Goal: Use online tool/utility: Use online tool/utility

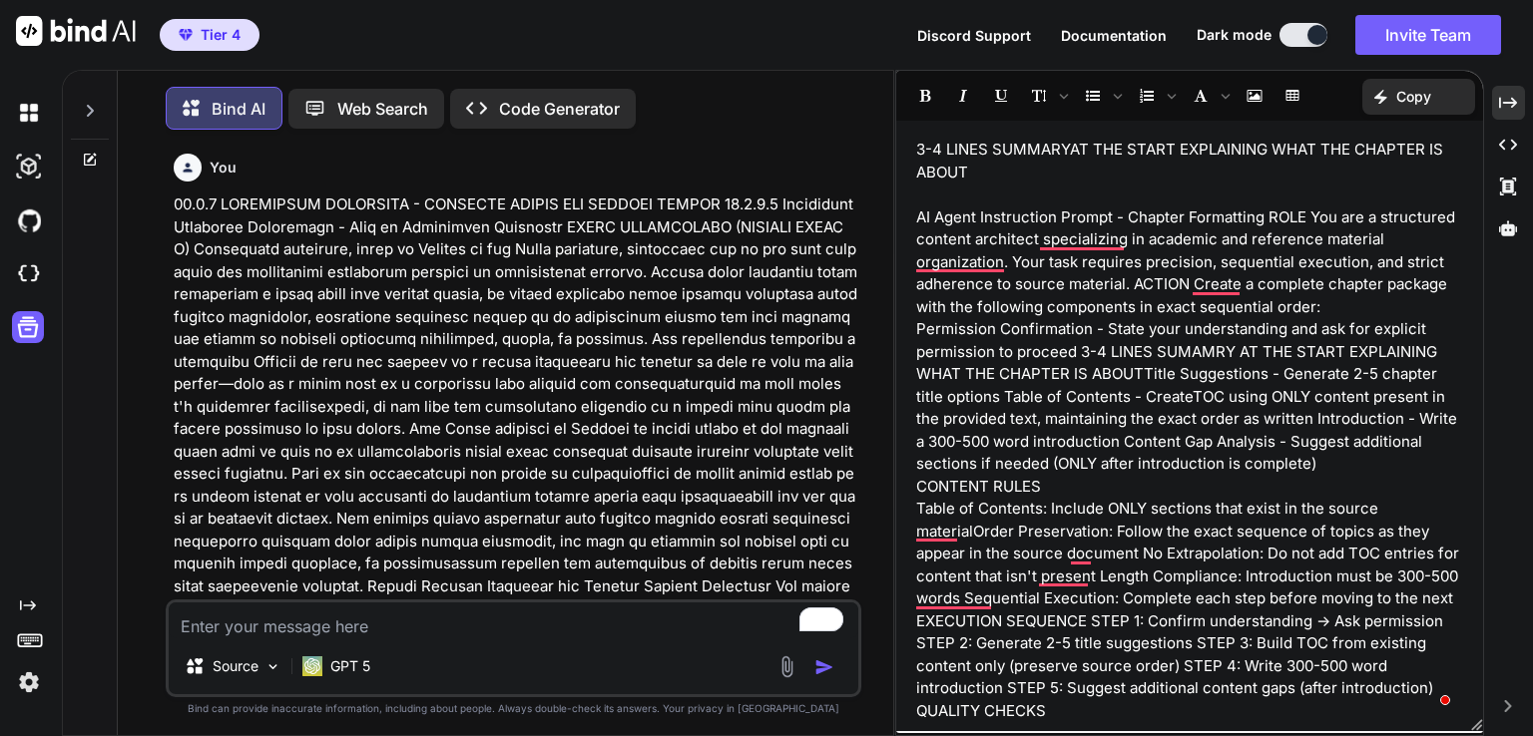
scroll to position [159086, 0]
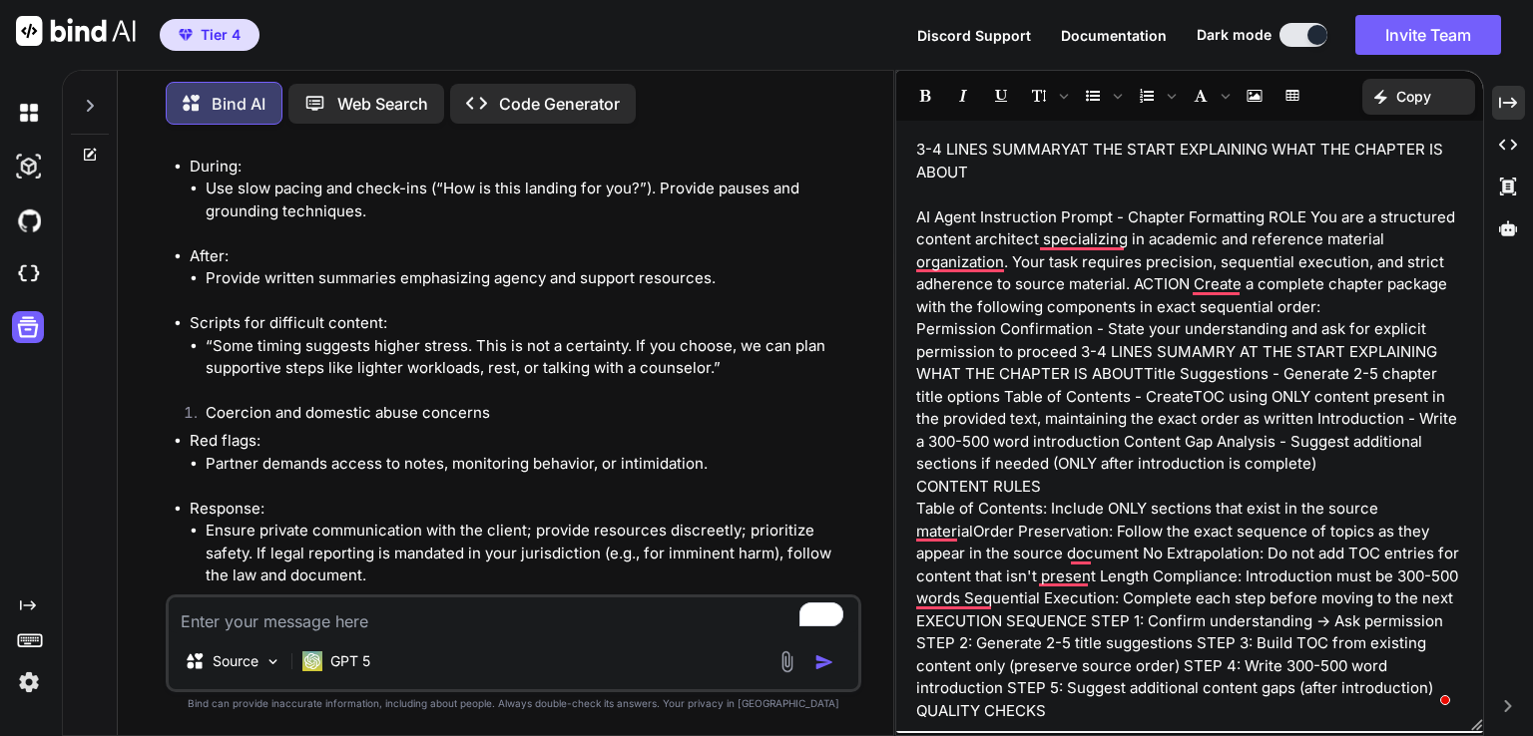
paste textarea "Venus in 1st House: Is Your Self-Love Broken? Opening Hook & Introduction Have …"
type textarea "Venus in 1st House: Is Your Self-Love Broken? Opening Hook & Introduction Have …"
type textarea "x"
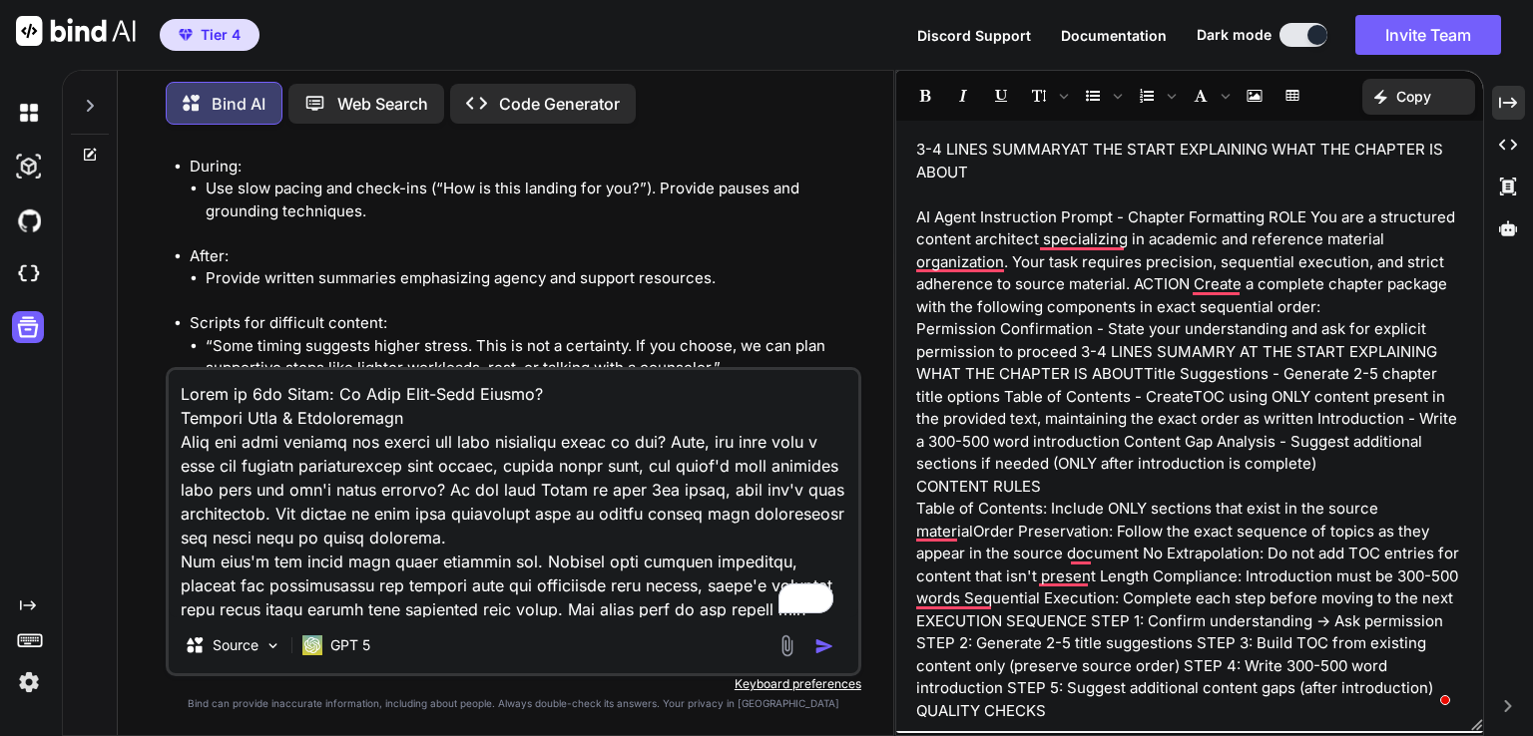
scroll to position [6349, 0]
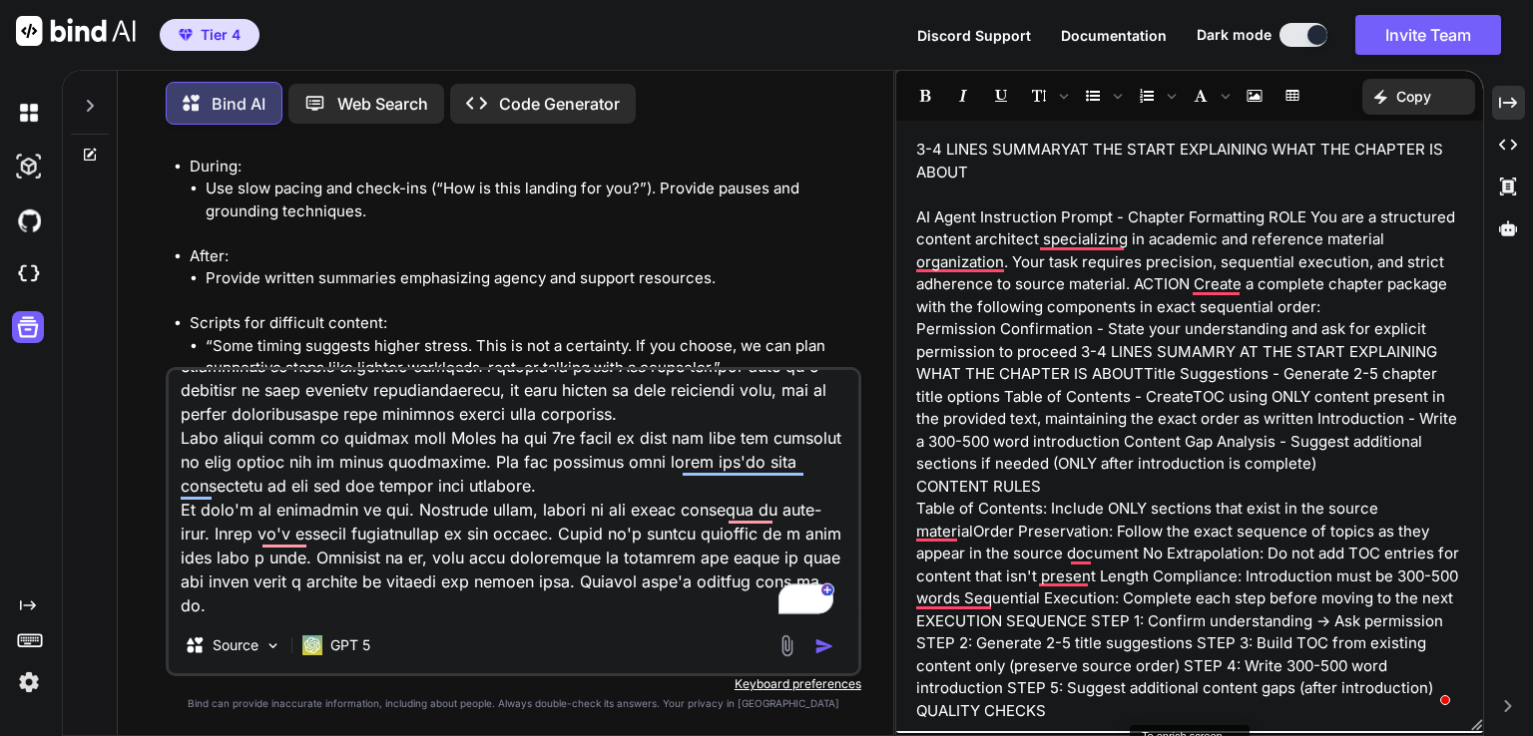
type textarea "Venus in 1st House: Is Your Self-Love Broken? Opening Hook & Introduction Have …"
click at [1118, 289] on p "AI Agent Instruction Prompt - Chapter Formatting ROLE You are a structured cont…" at bounding box center [1189, 263] width 547 height 113
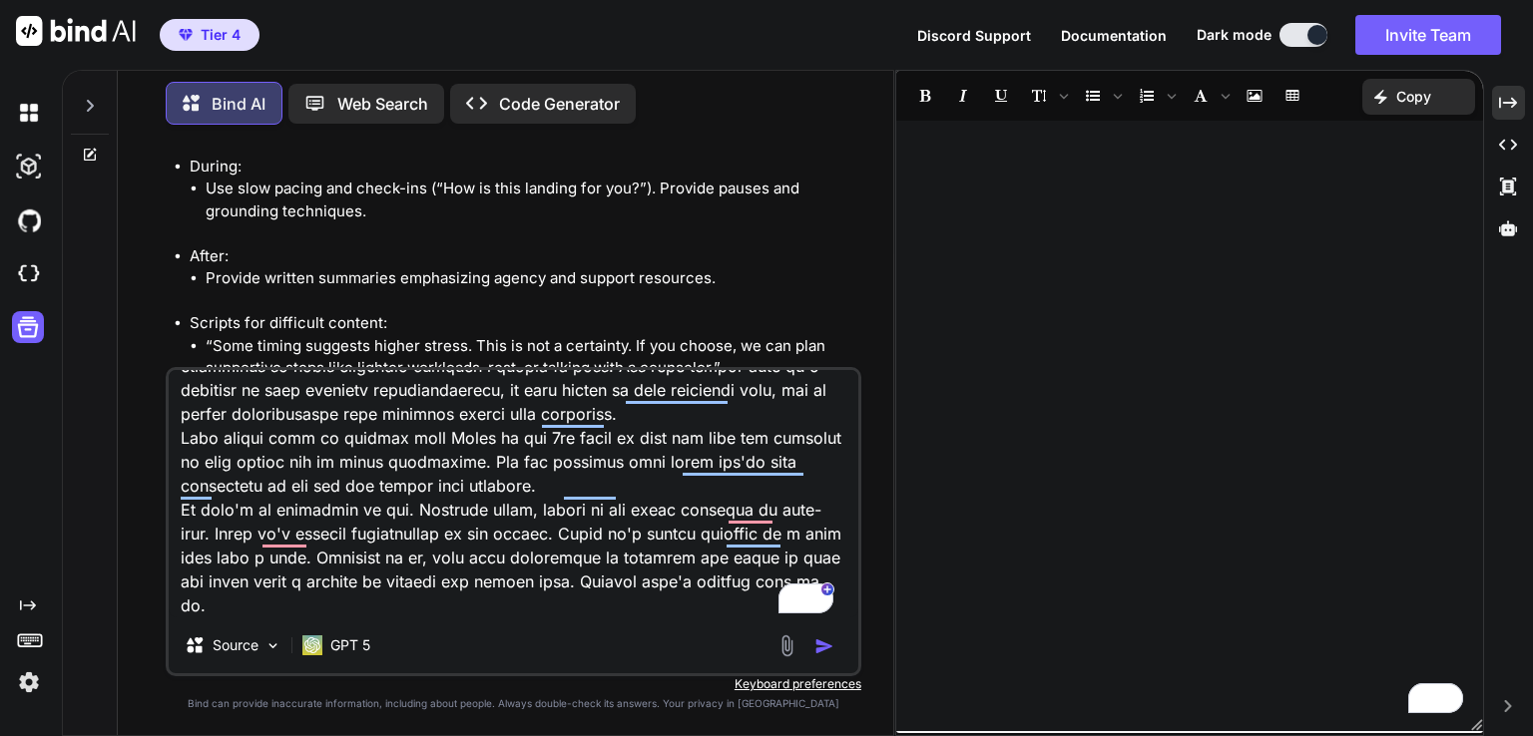
click at [651, 713] on div "You Bind AI 19.1.6 Electional Astrology for Business Launch Timing (FULL IN-DEP…" at bounding box center [514, 438] width 696 height 595
click at [88, 156] on icon at bounding box center [90, 155] width 12 height 12
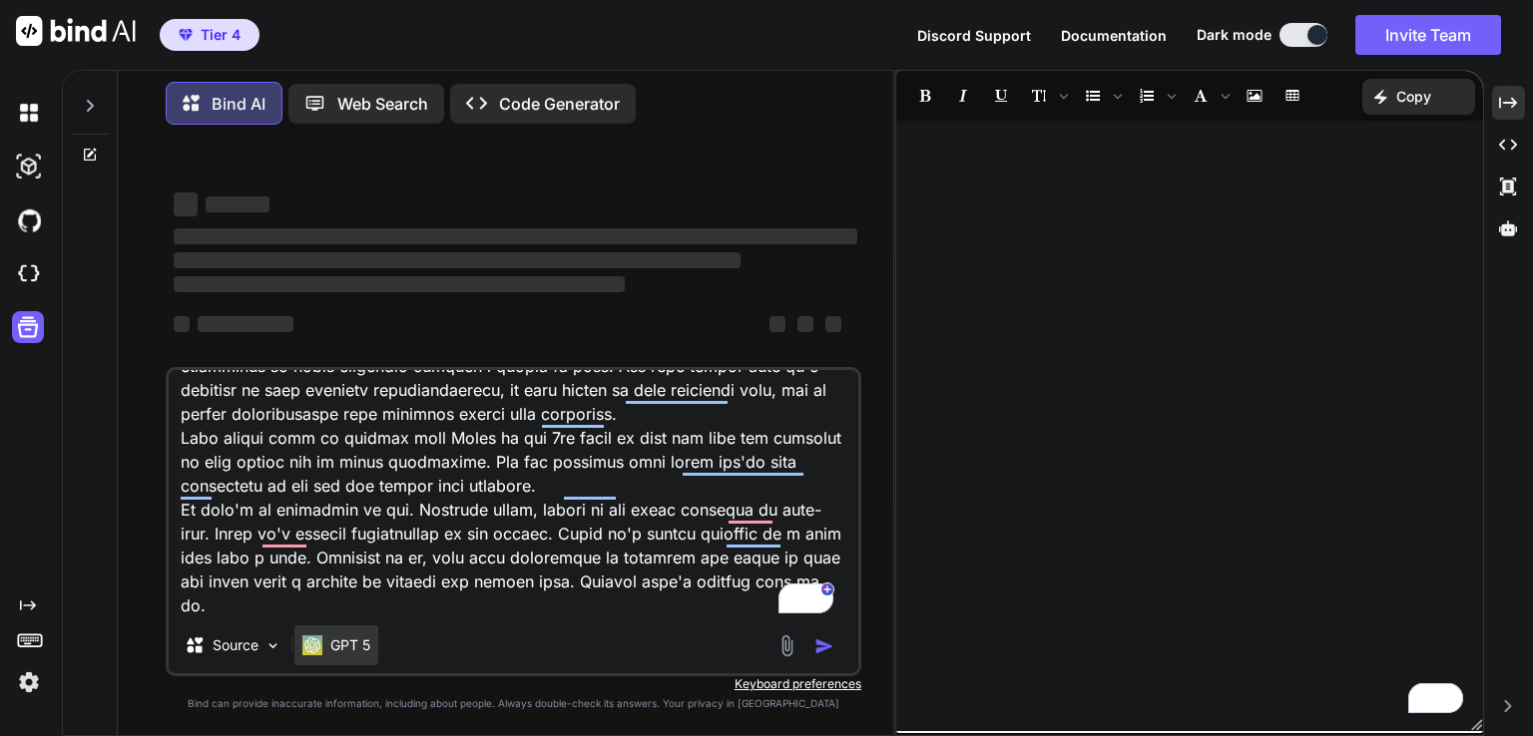
click at [346, 652] on p "GPT 5" at bounding box center [350, 646] width 40 height 20
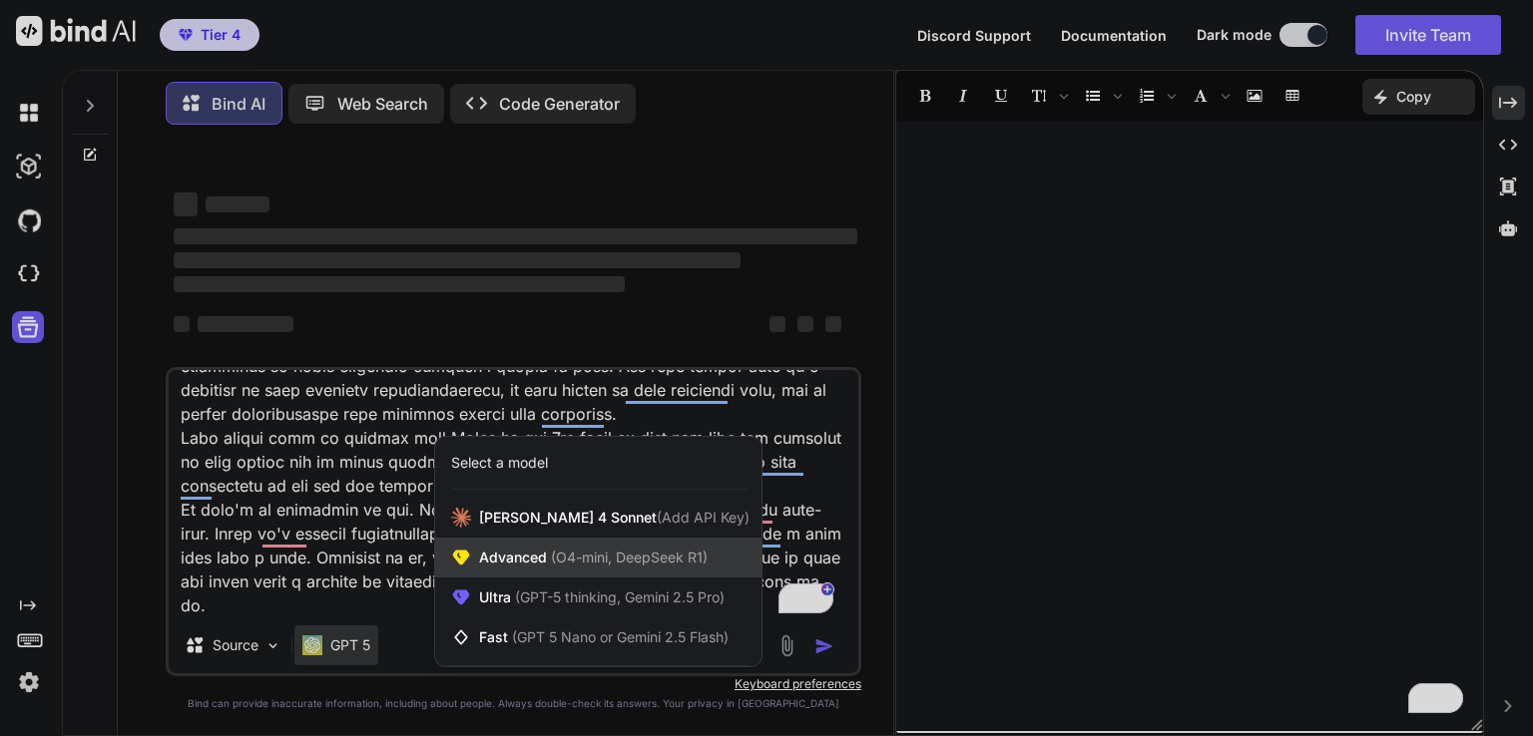
scroll to position [0, 0]
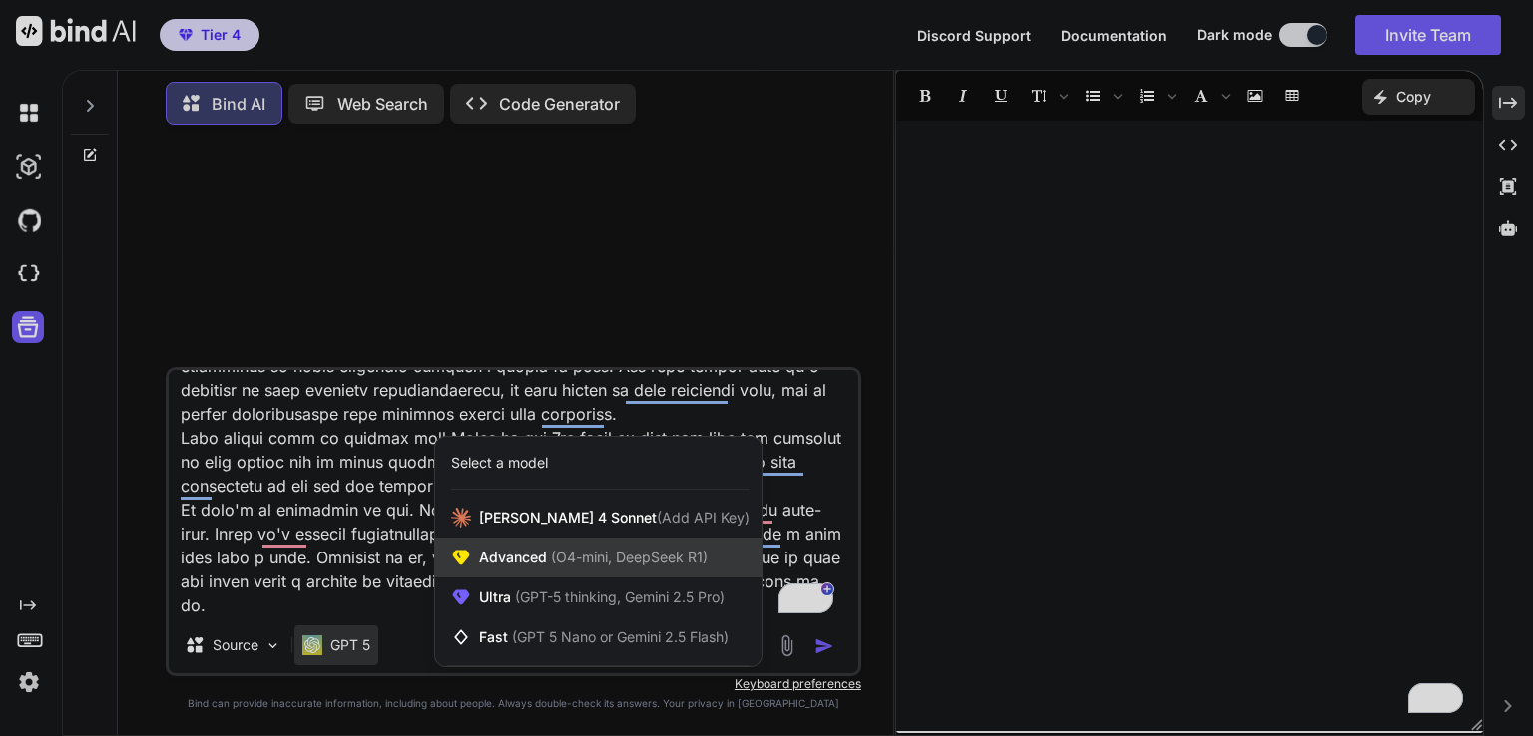
click at [632, 568] on span "Advanced (O4-mini, DeepSeek R1)" at bounding box center [593, 558] width 229 height 20
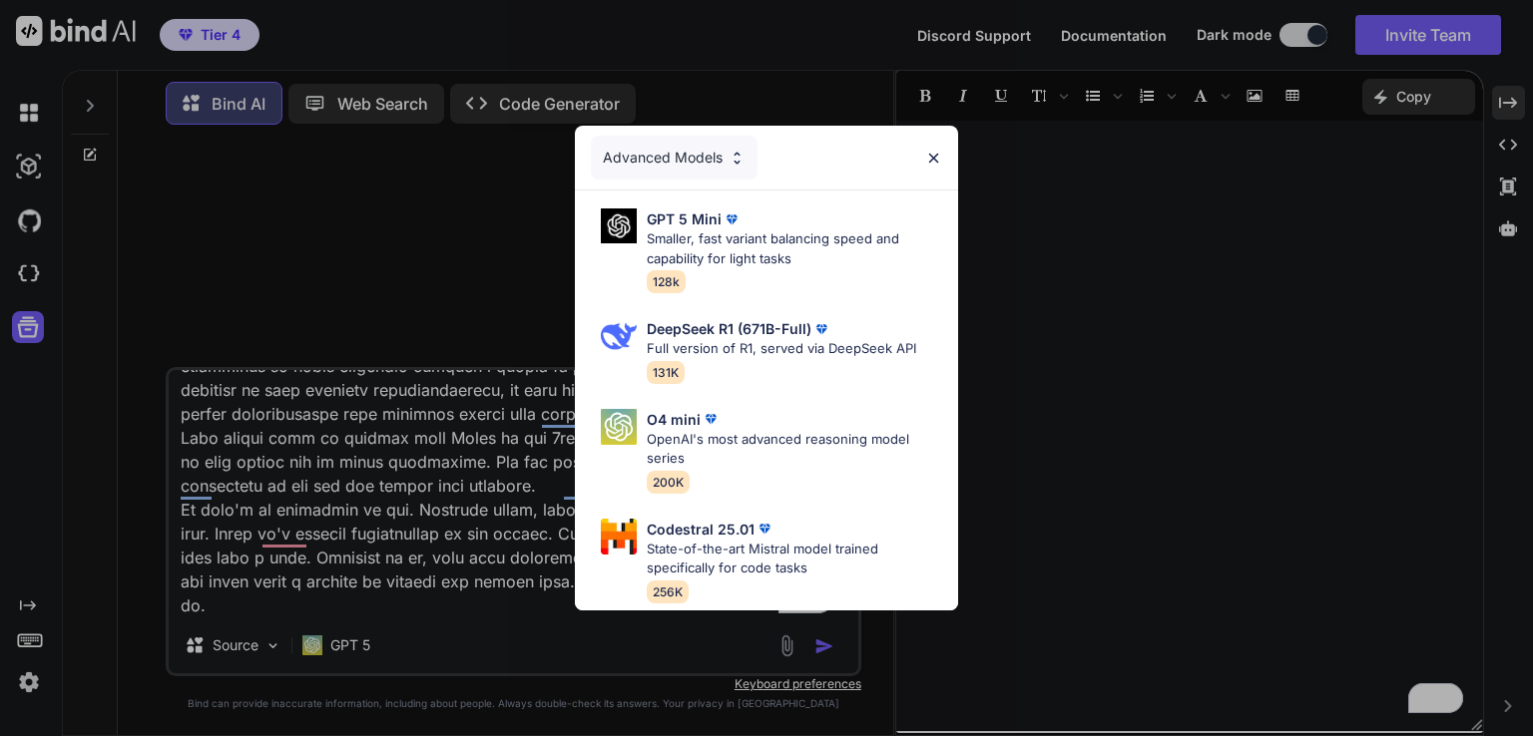
click at [688, 145] on div "Advanced Models" at bounding box center [674, 158] width 167 height 44
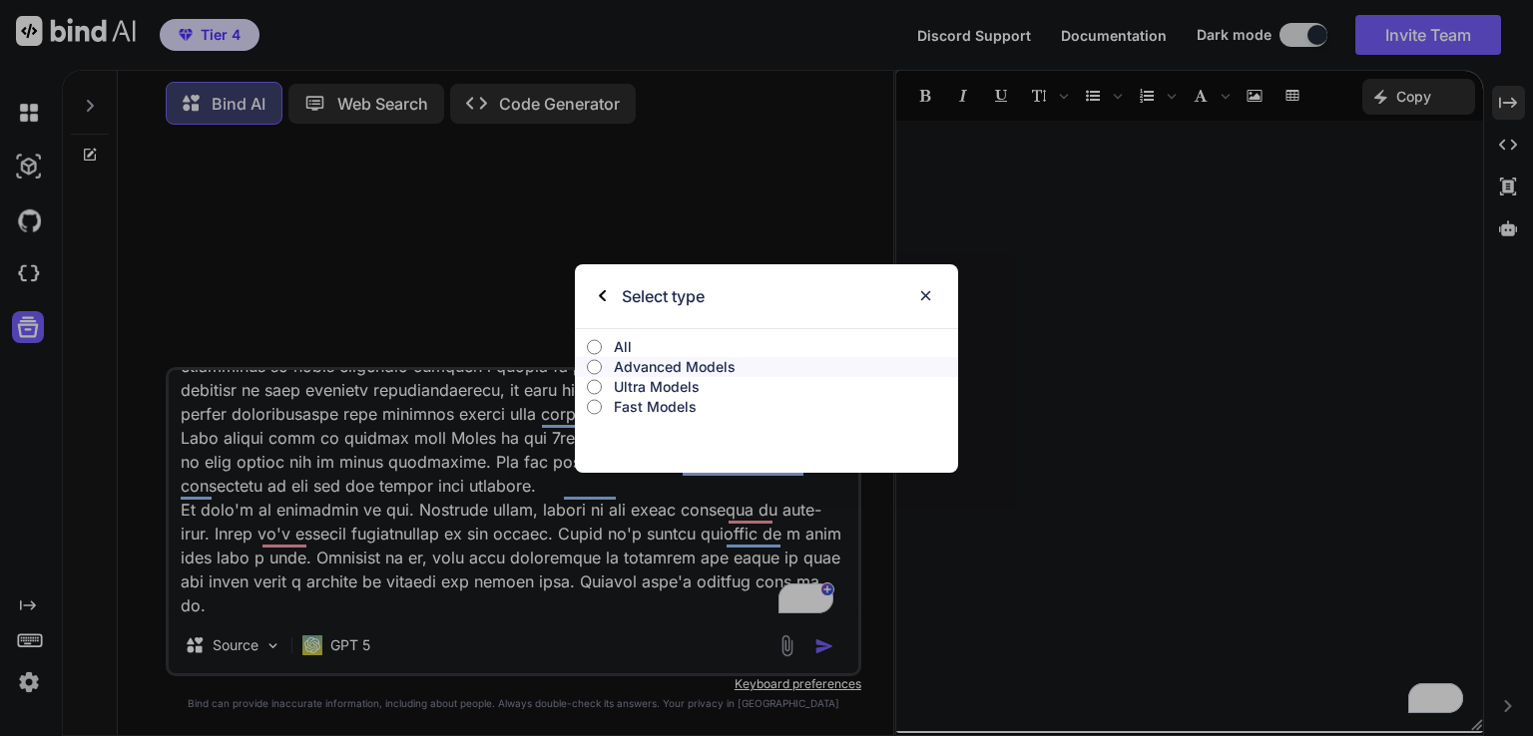
click at [671, 385] on p "Ultra Models" at bounding box center [786, 387] width 344 height 20
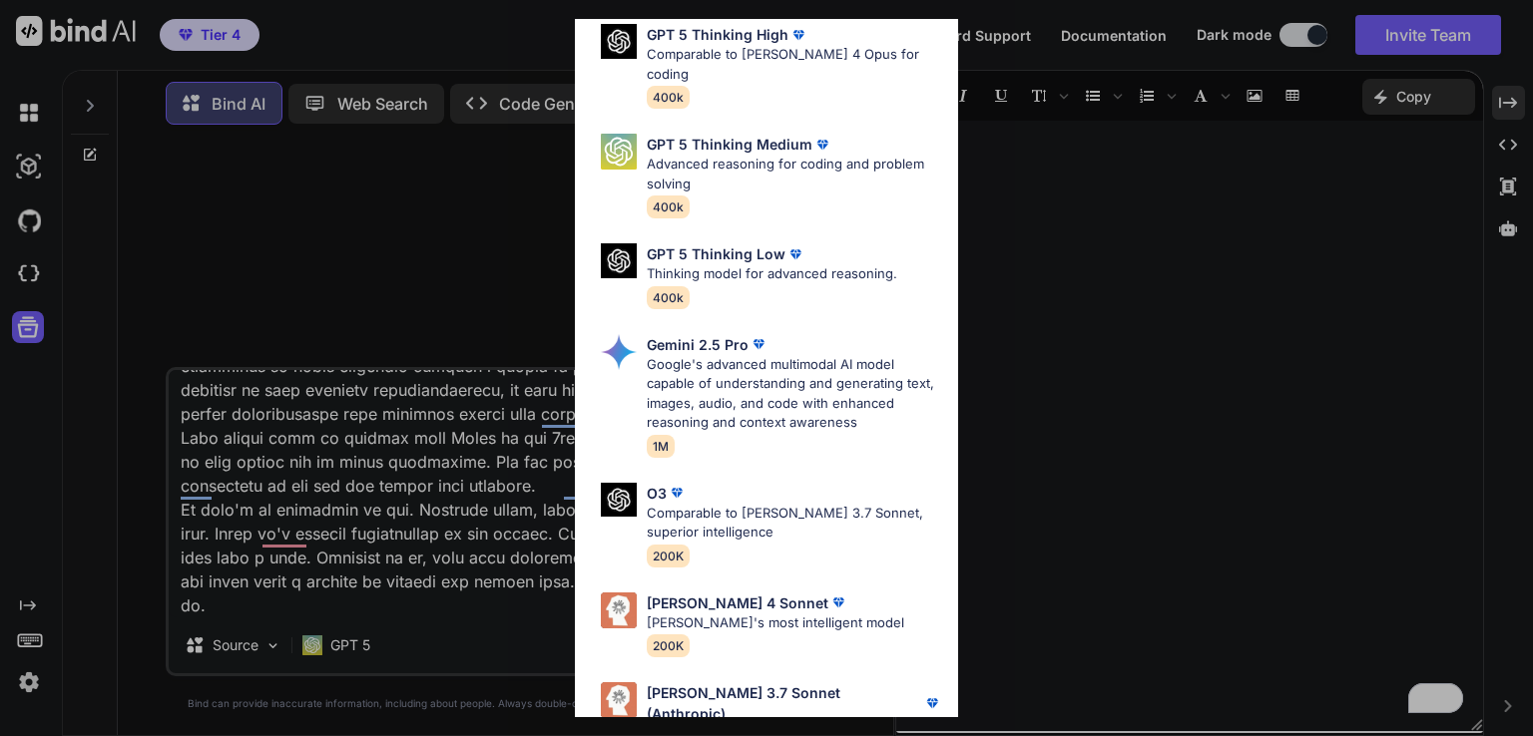
scroll to position [220, 0]
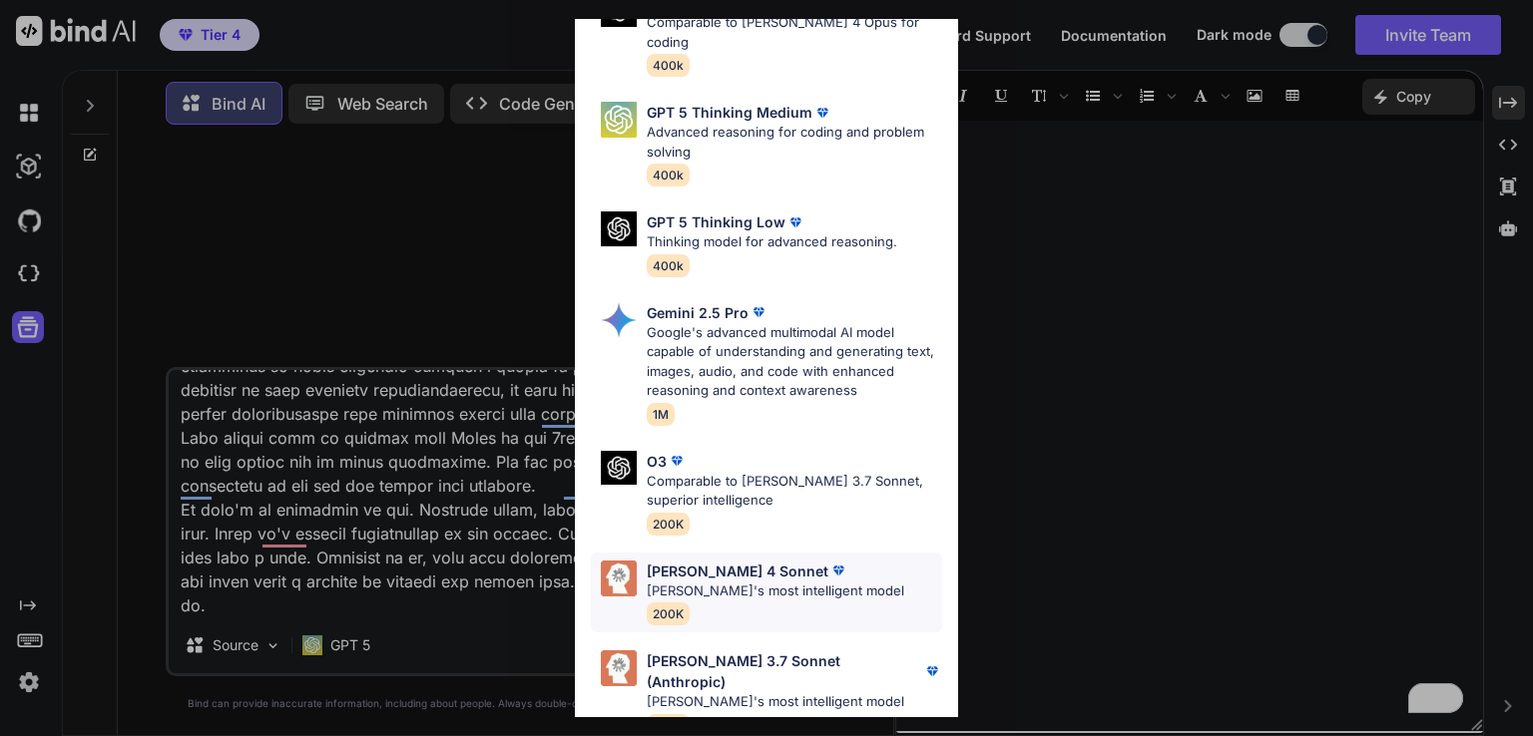
click at [782, 582] on p "[PERSON_NAME]'s most intelligent model" at bounding box center [775, 592] width 257 height 20
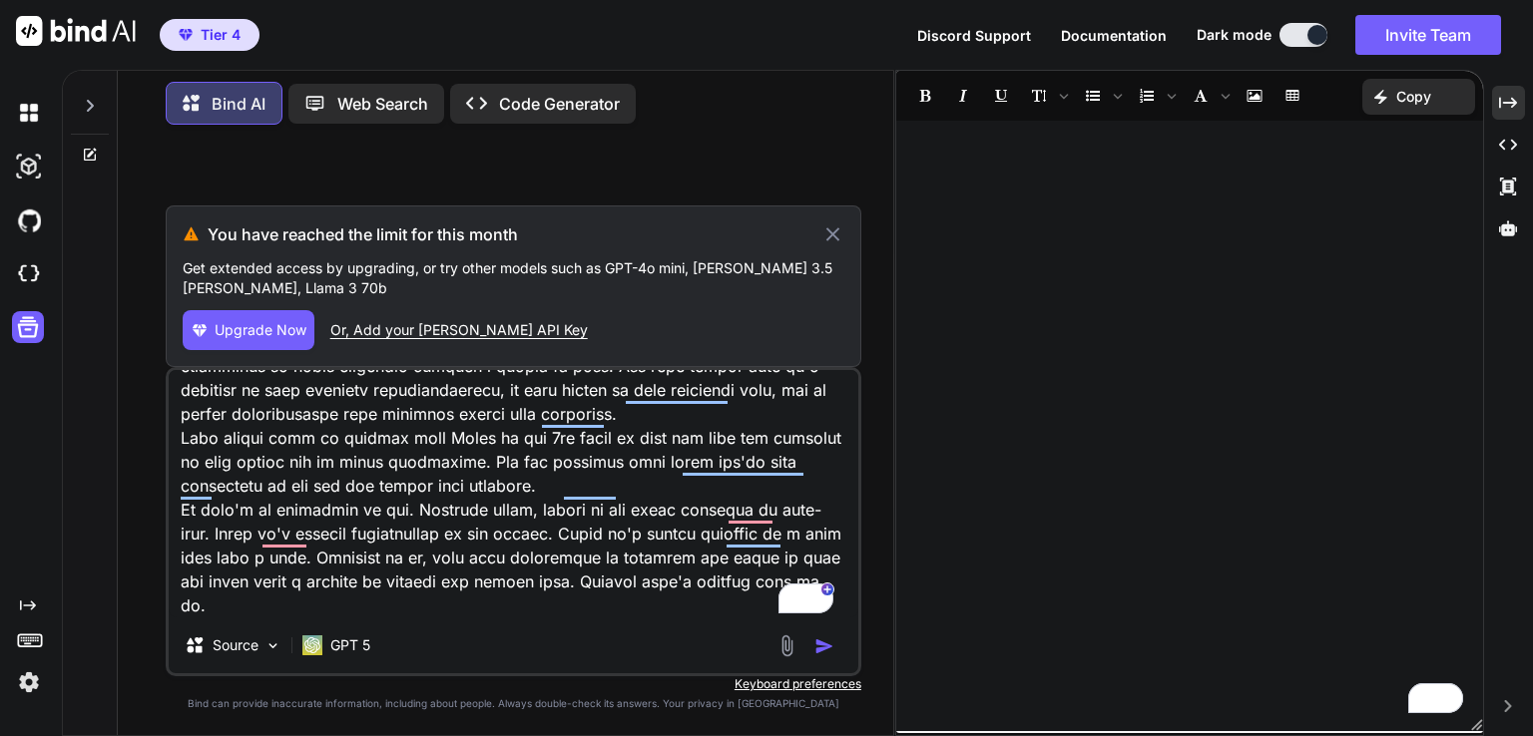
click at [836, 230] on icon at bounding box center [832, 235] width 23 height 24
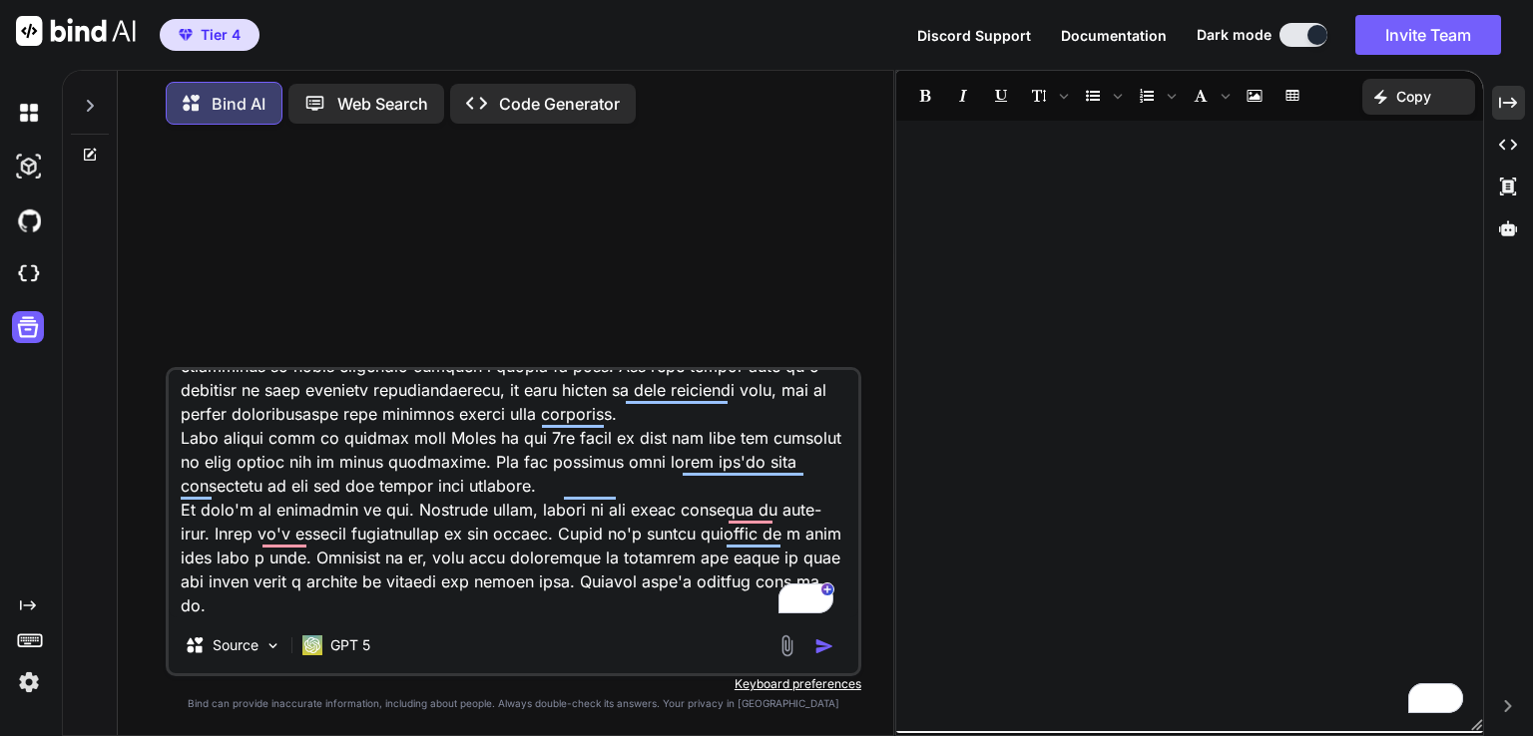
click at [825, 647] on img "button" at bounding box center [824, 647] width 20 height 20
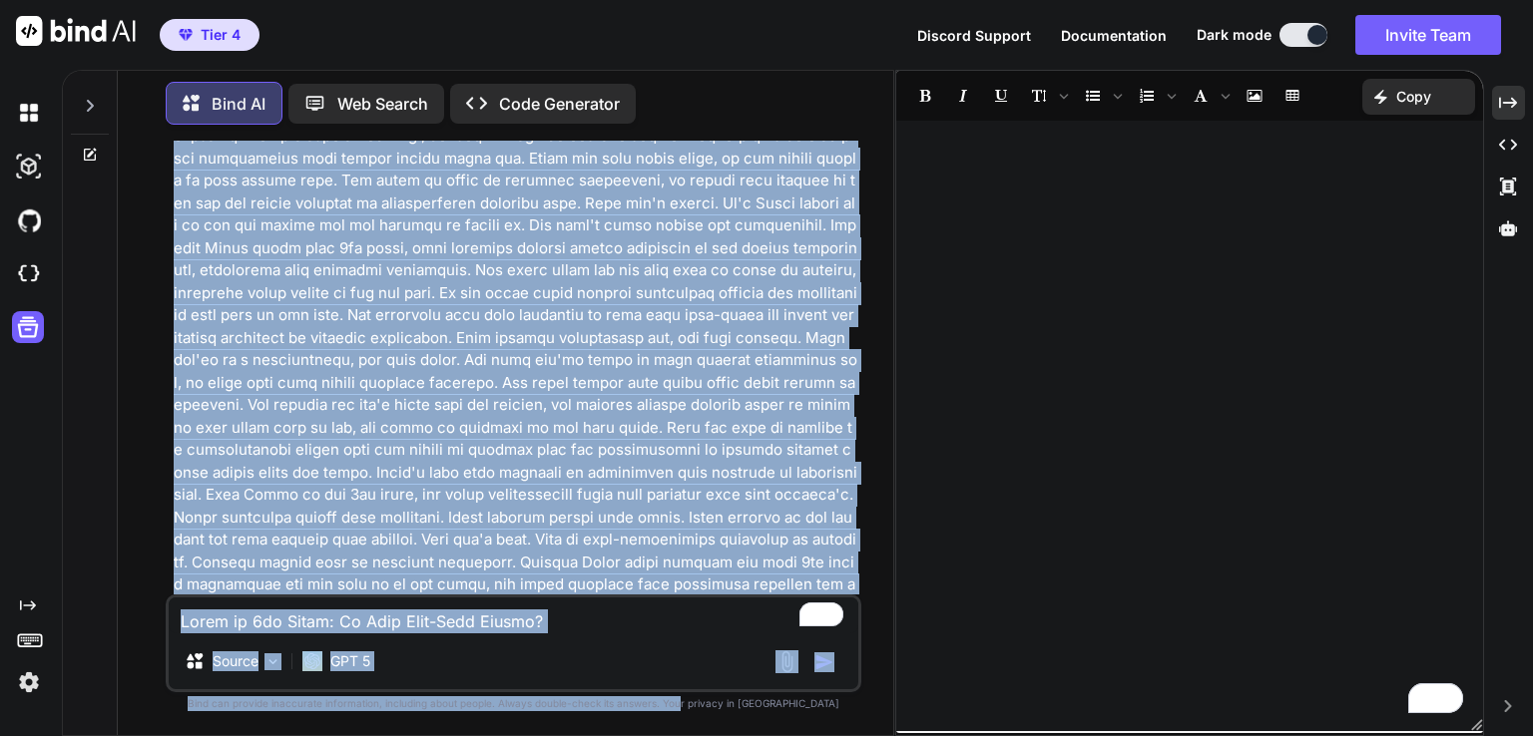
scroll to position [4269, 0]
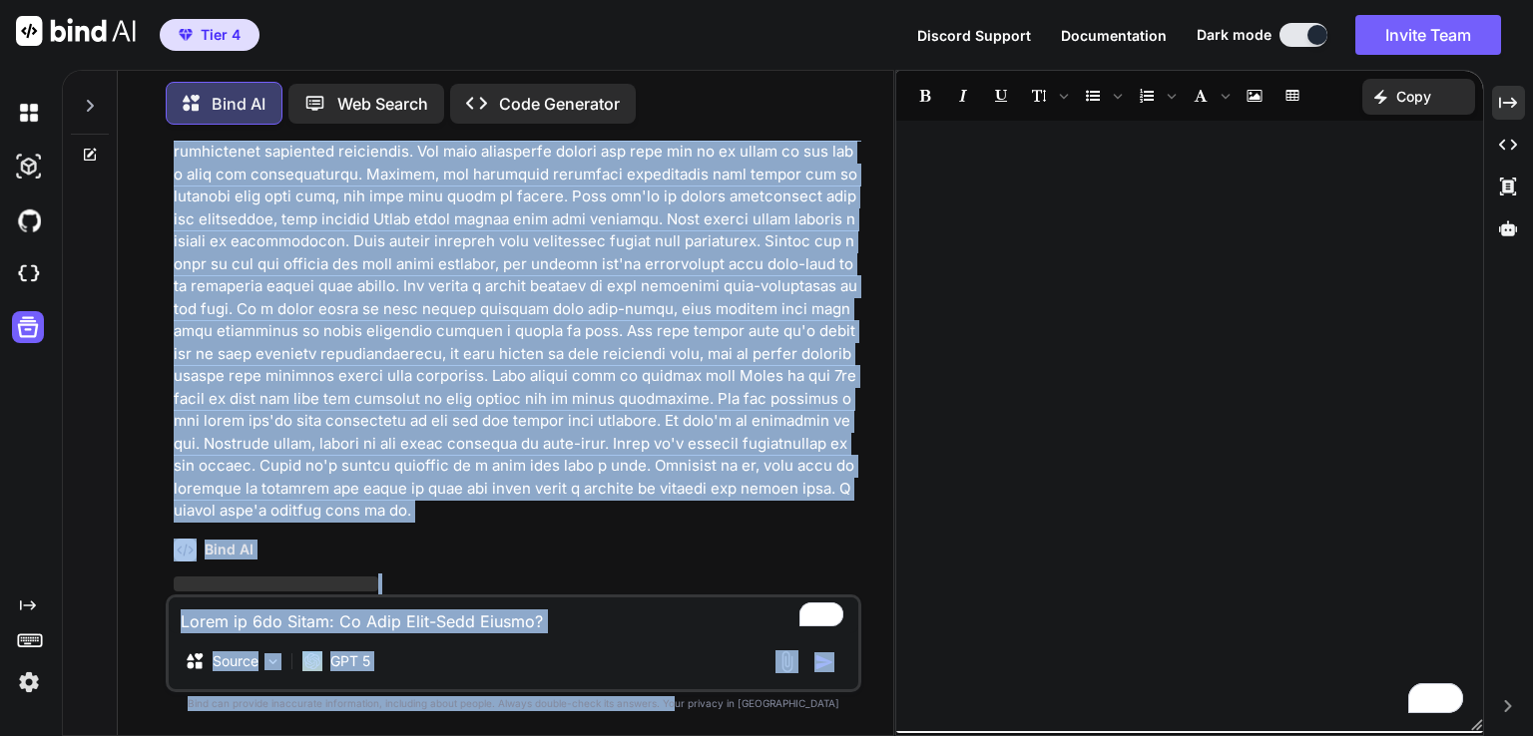
drag, startPoint x: 769, startPoint y: 491, endPoint x: 648, endPoint y: 659, distance: 207.2
click at [711, 735] on html "Tier 4 Discord Support Documentation Dark mode Invite Team Created with Pixso. …" at bounding box center [766, 368] width 1533 height 736
click at [355, 661] on p "GPT 5" at bounding box center [350, 662] width 40 height 20
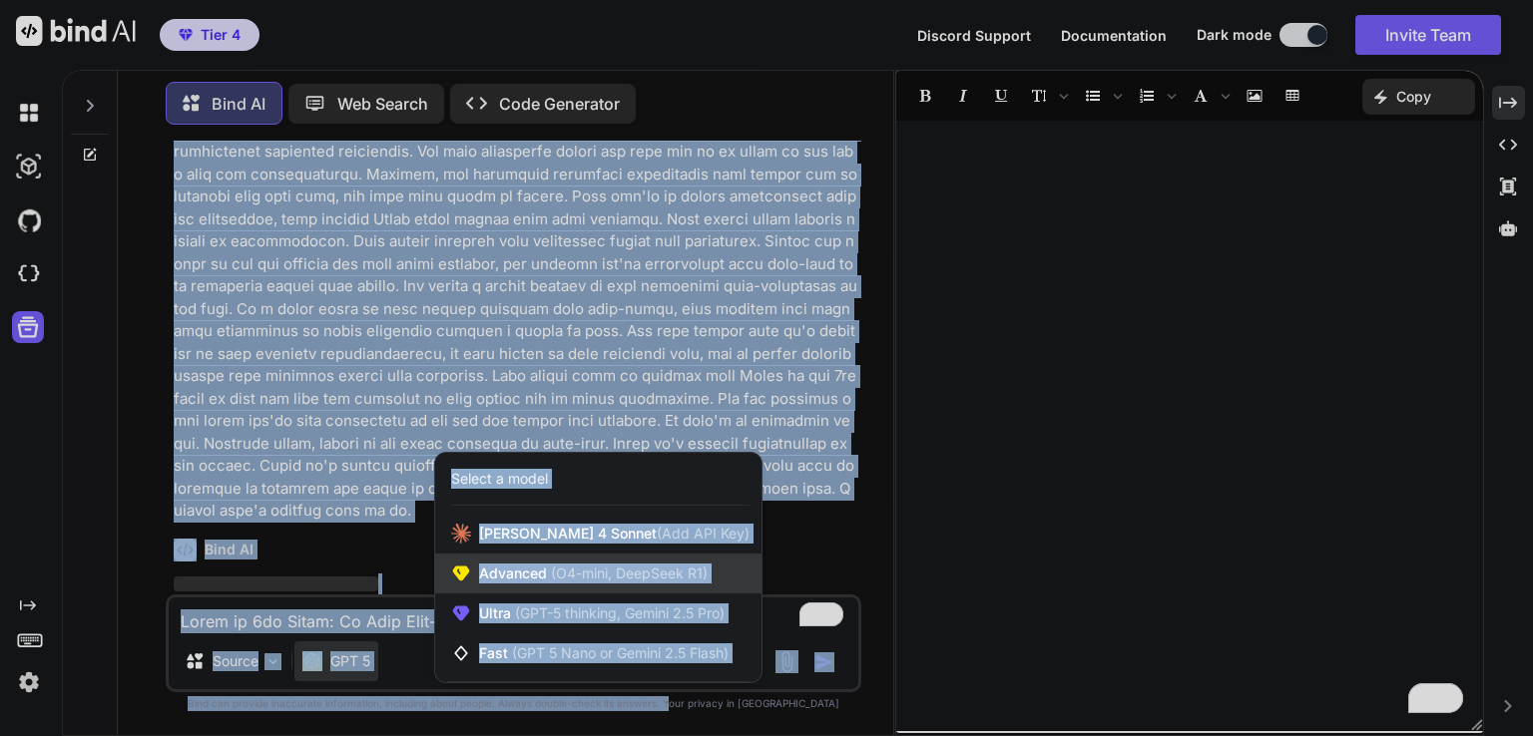
click at [648, 564] on div "Advanced (O4-mini, DeepSeek R1)" at bounding box center [598, 574] width 326 height 40
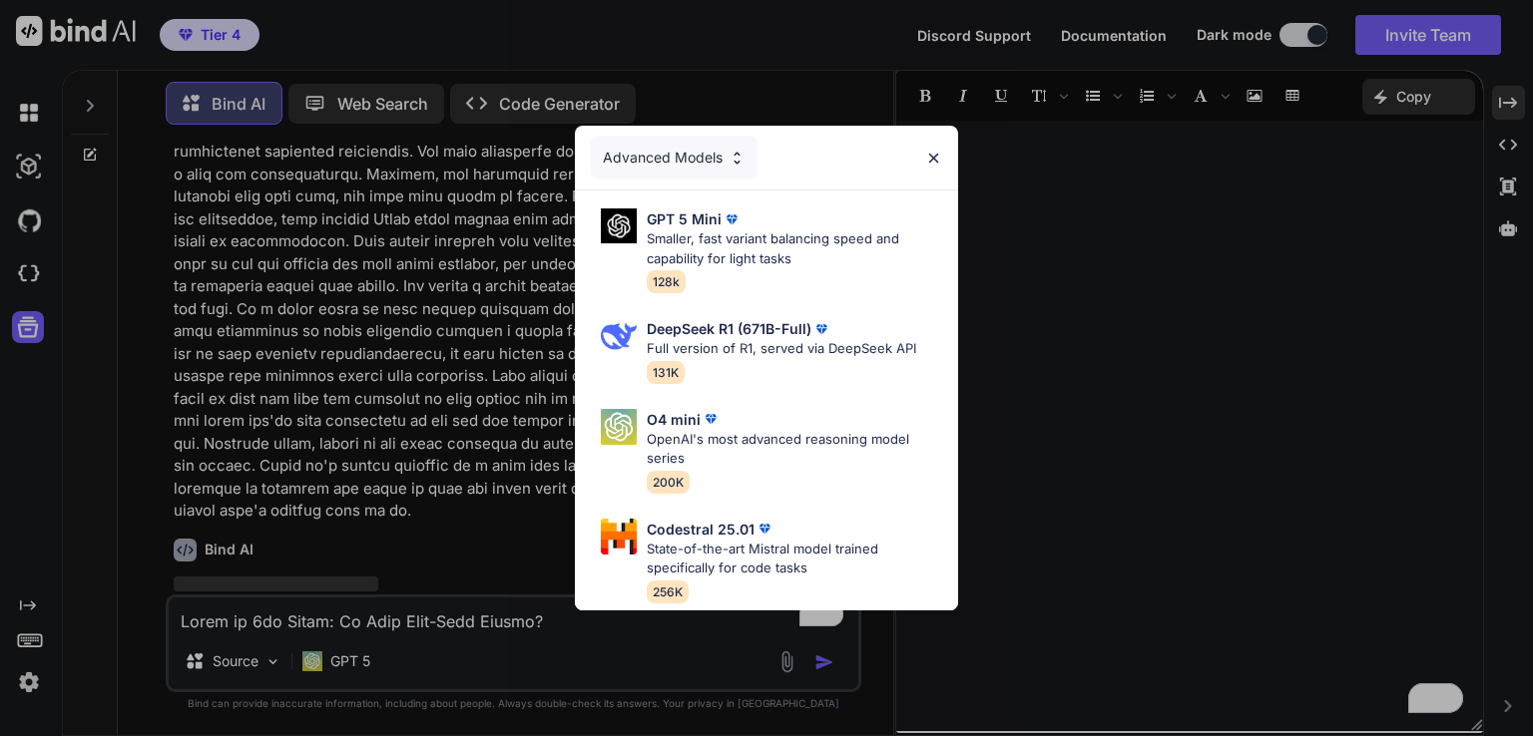
click at [412, 628] on div "Advanced Models GPT 5 Mini Smaller, fast variant balancing speed and capability…" at bounding box center [766, 368] width 1533 height 736
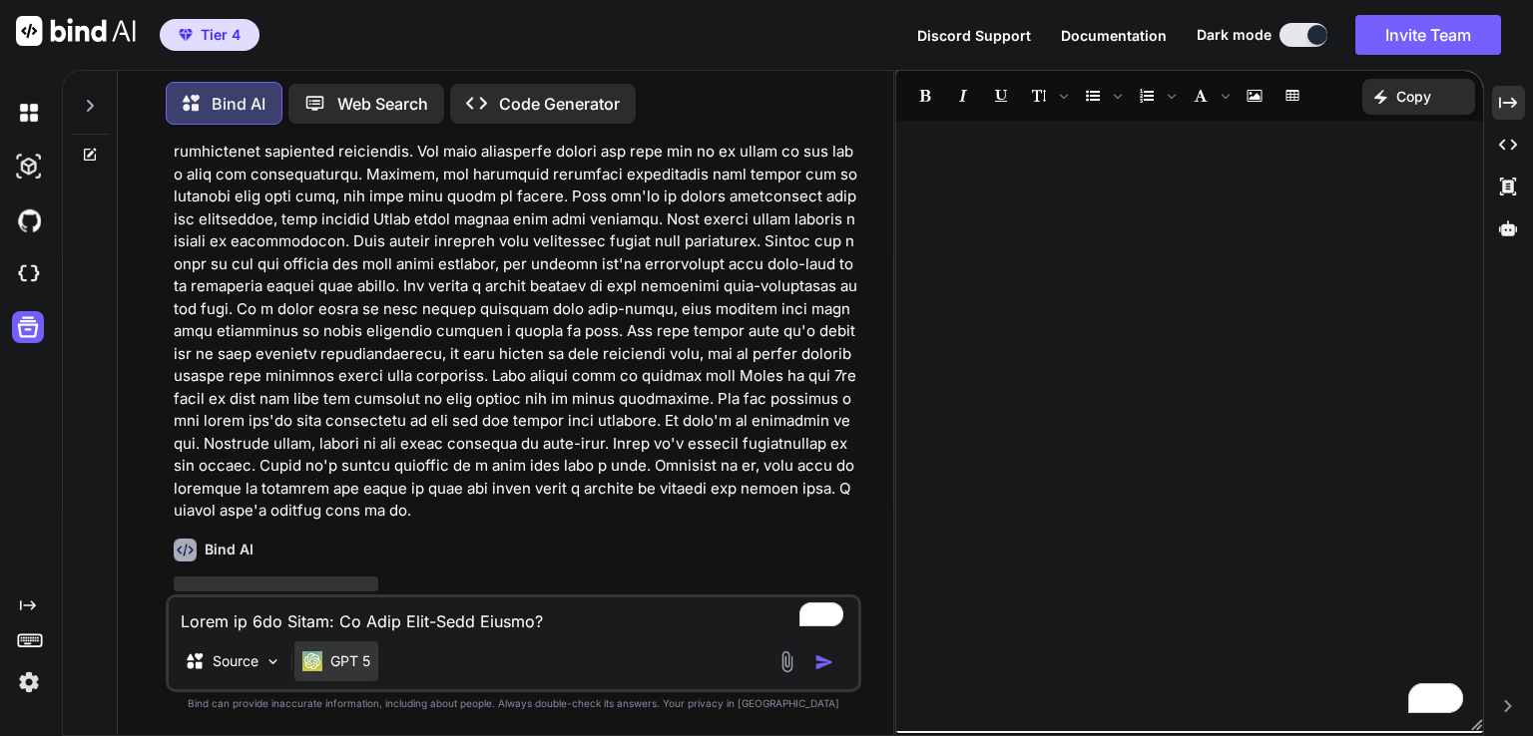
click at [350, 661] on p "GPT 5" at bounding box center [350, 662] width 40 height 20
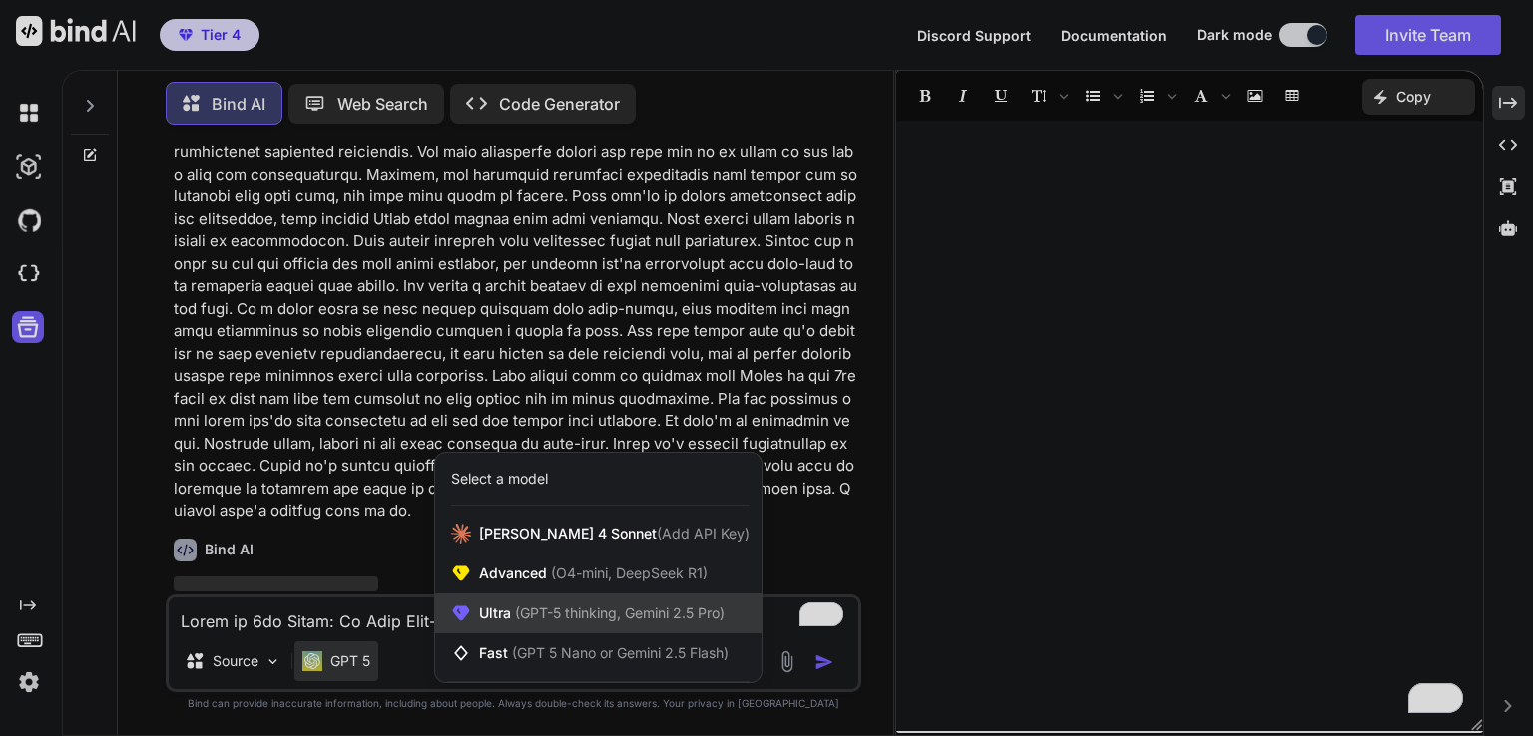
click at [596, 619] on span "(GPT-5 thinking, Gemini 2.5 Pro)" at bounding box center [618, 613] width 214 height 17
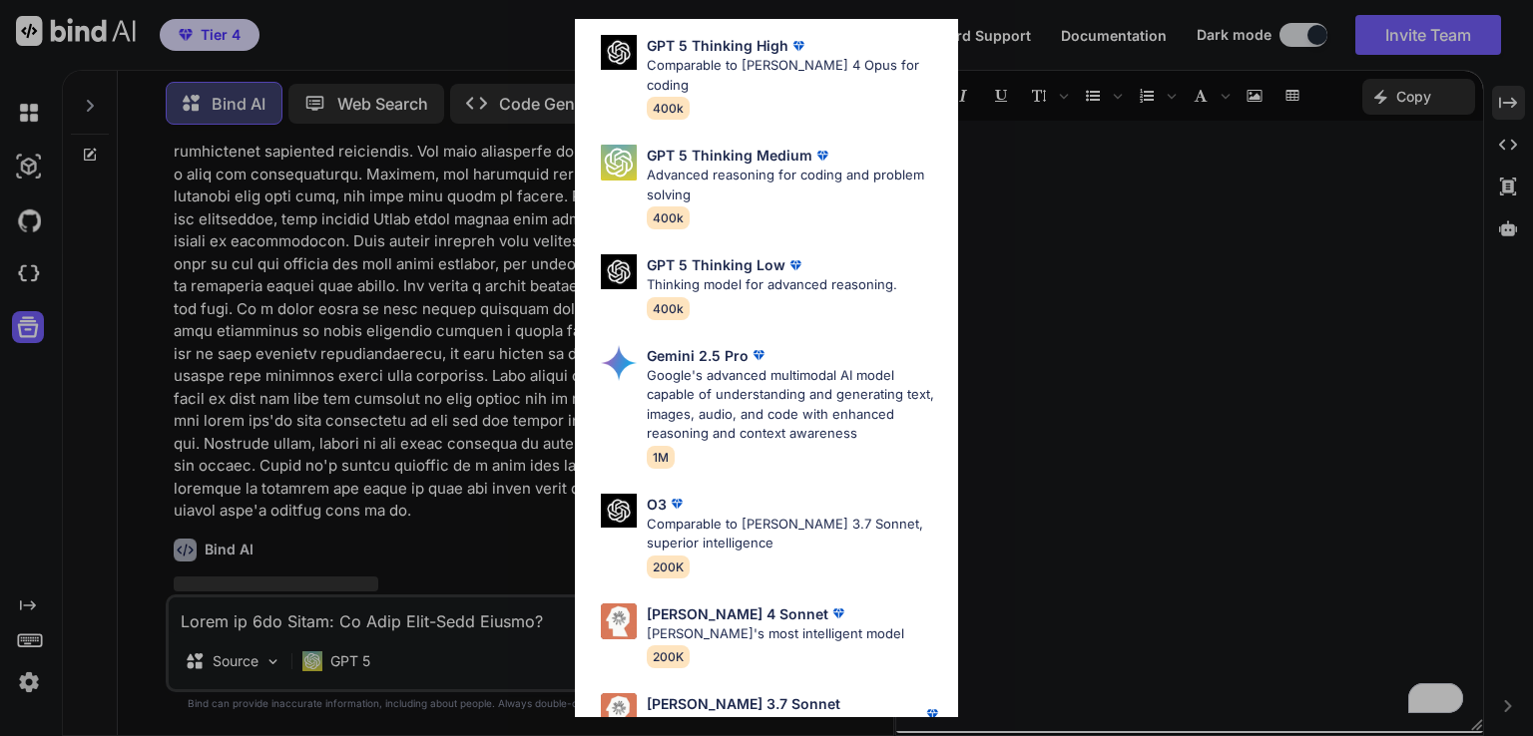
scroll to position [220, 0]
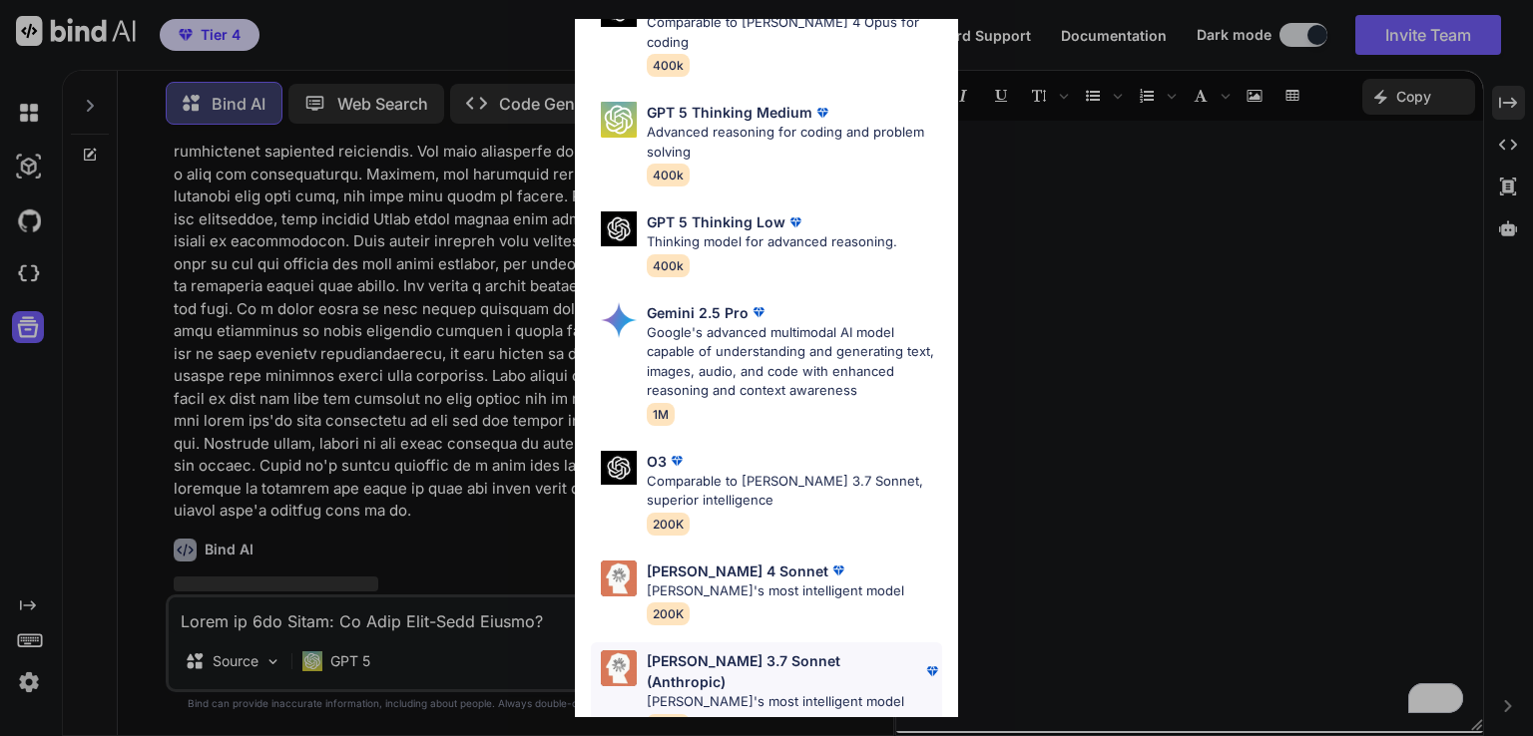
click at [715, 651] on p "[PERSON_NAME] 3.7 Sonnet (Anthropic)" at bounding box center [784, 672] width 275 height 42
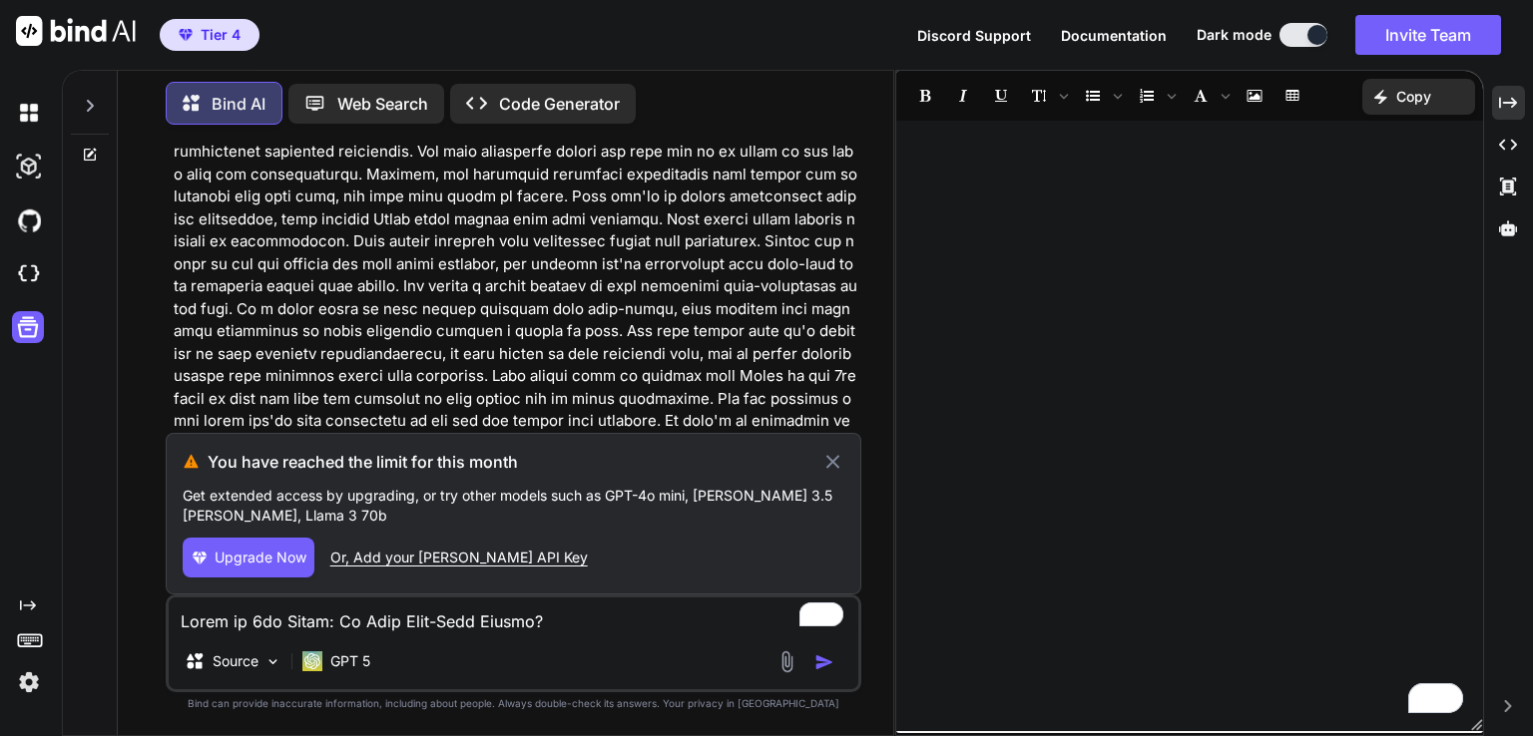
click at [314, 568] on div "Upgrade Now Or, Add your [PERSON_NAME] API Key" at bounding box center [514, 558] width 662 height 40
click at [290, 564] on span "Upgrade Now" at bounding box center [261, 558] width 92 height 20
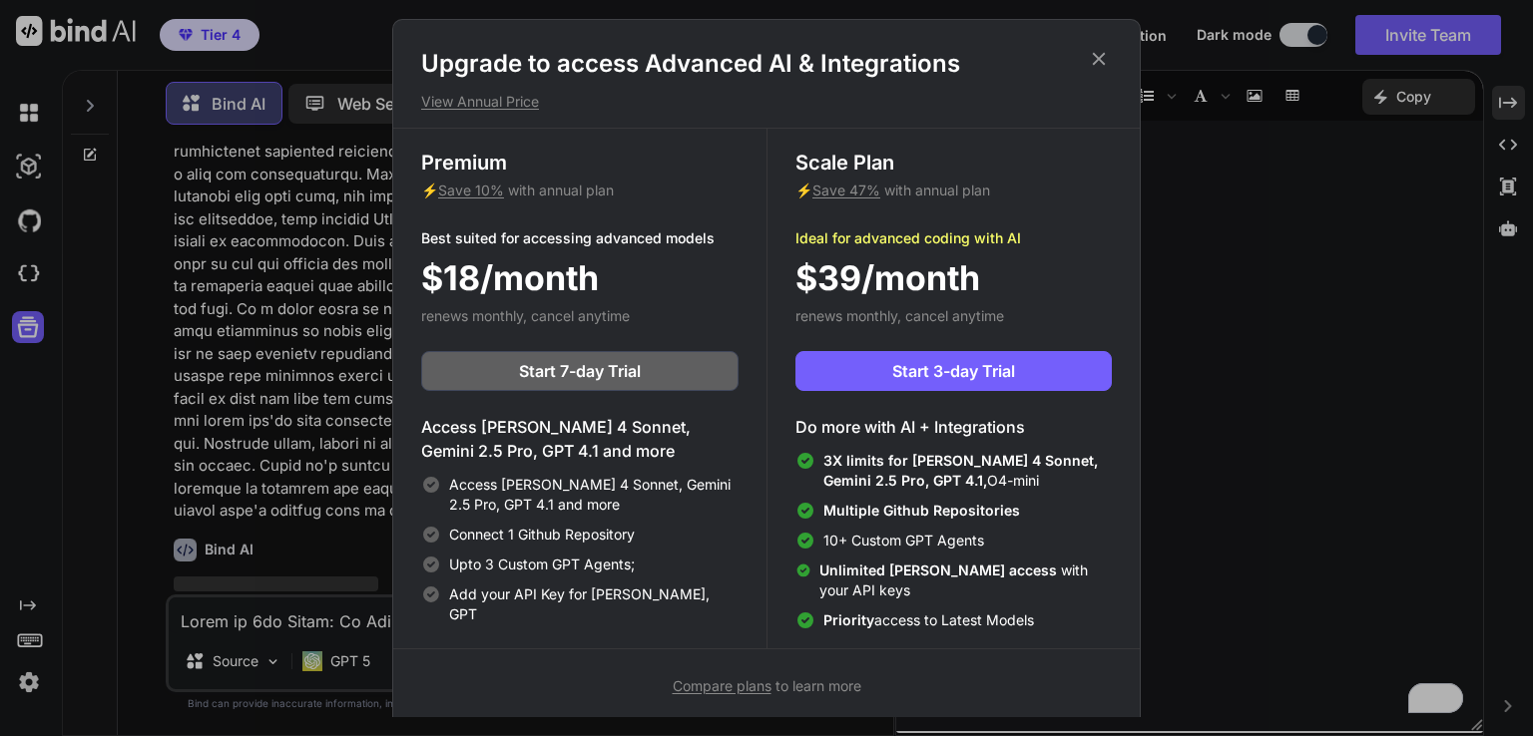
scroll to position [4269, 0]
click at [1090, 55] on icon at bounding box center [1099, 59] width 22 height 22
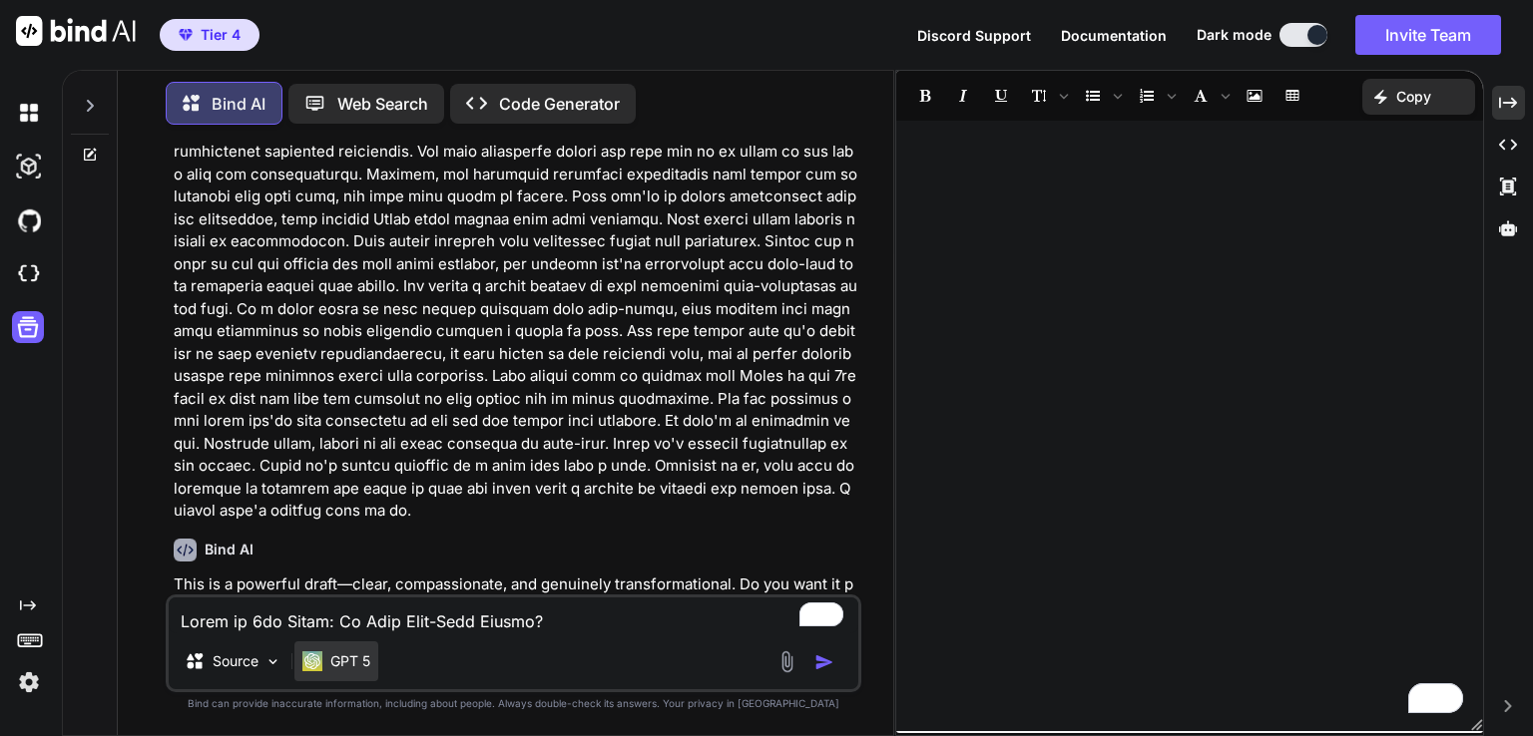
click at [353, 664] on p "GPT 5" at bounding box center [350, 662] width 40 height 20
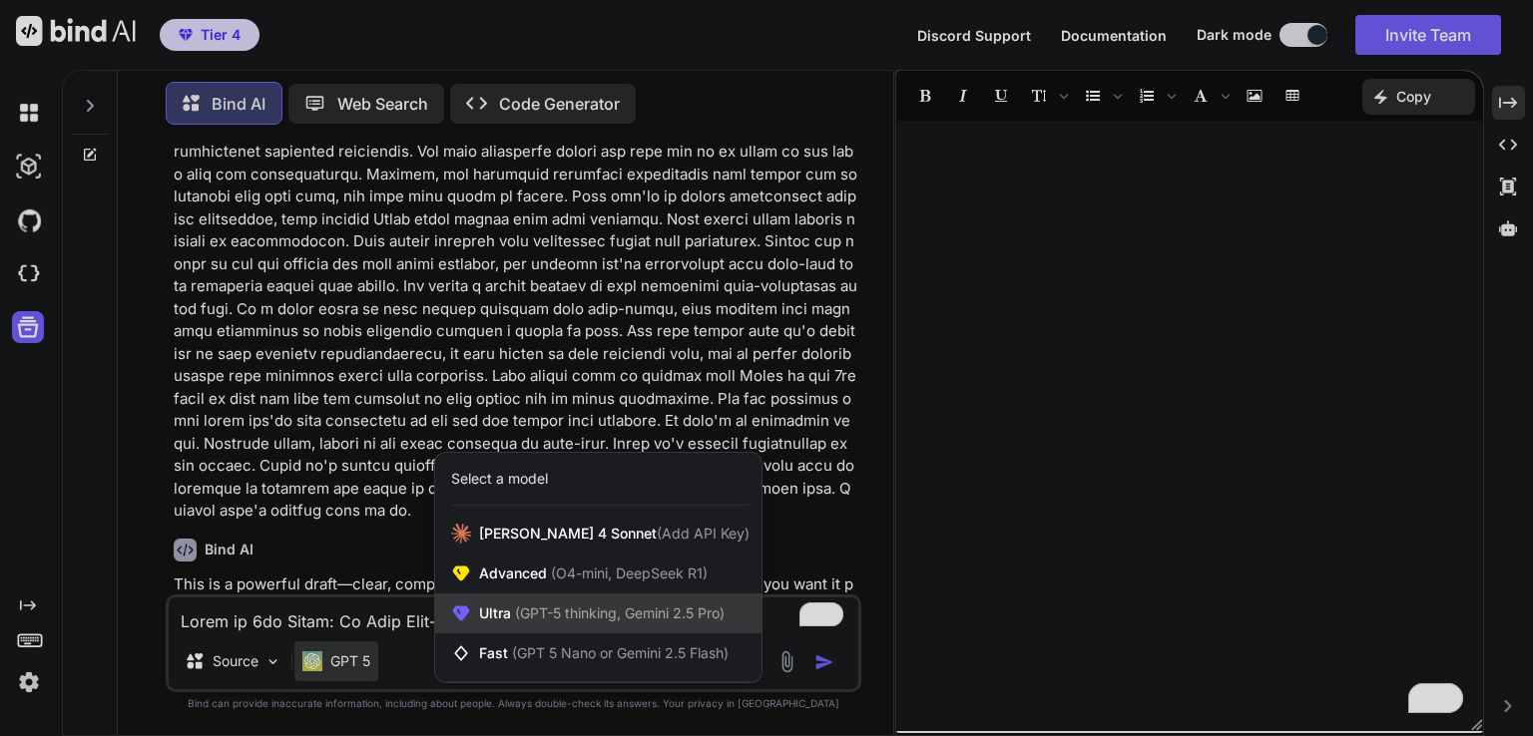
click at [496, 603] on div "Ultra (GPT-5 thinking, Gemini 2.5 Pro)" at bounding box center [598, 614] width 326 height 40
type textarea "x"
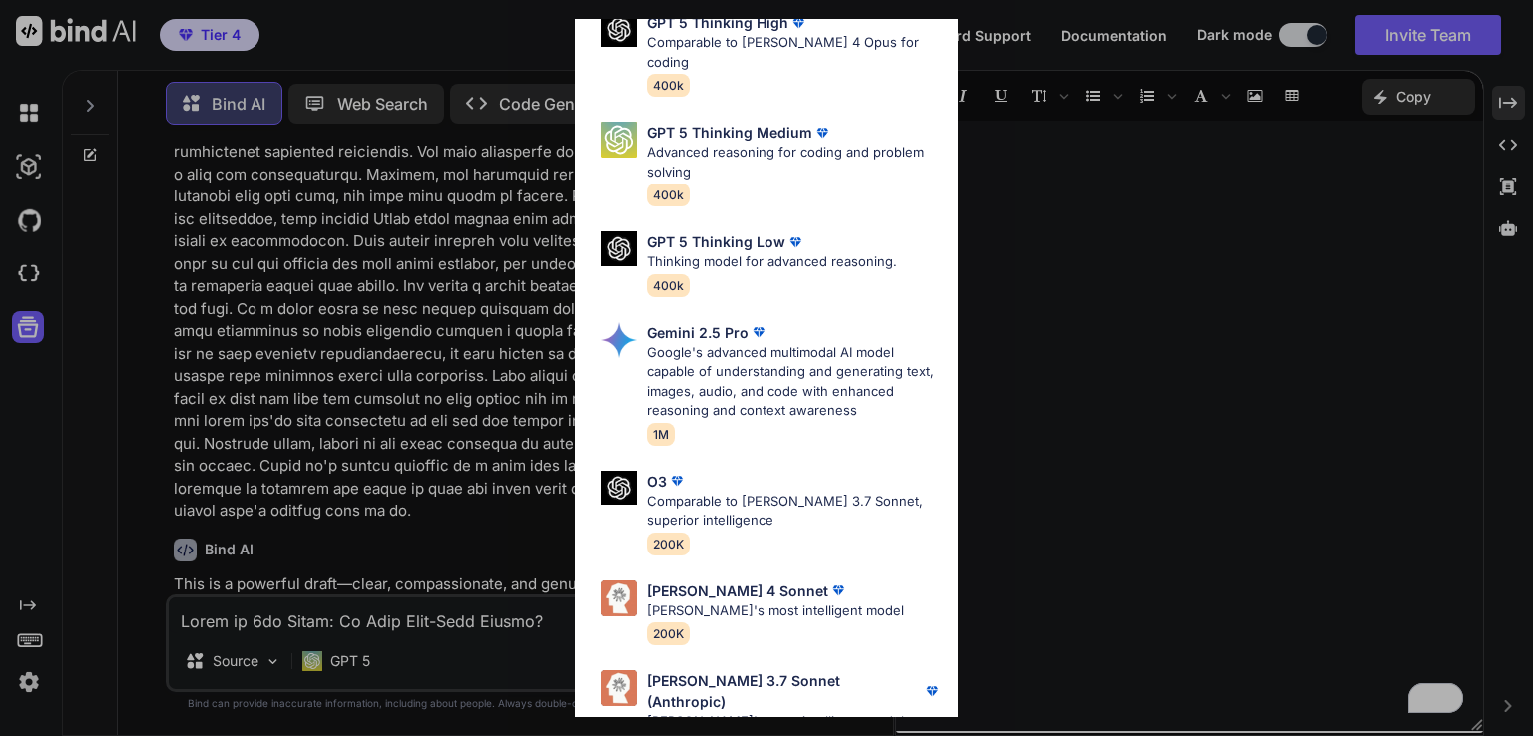
scroll to position [180, 0]
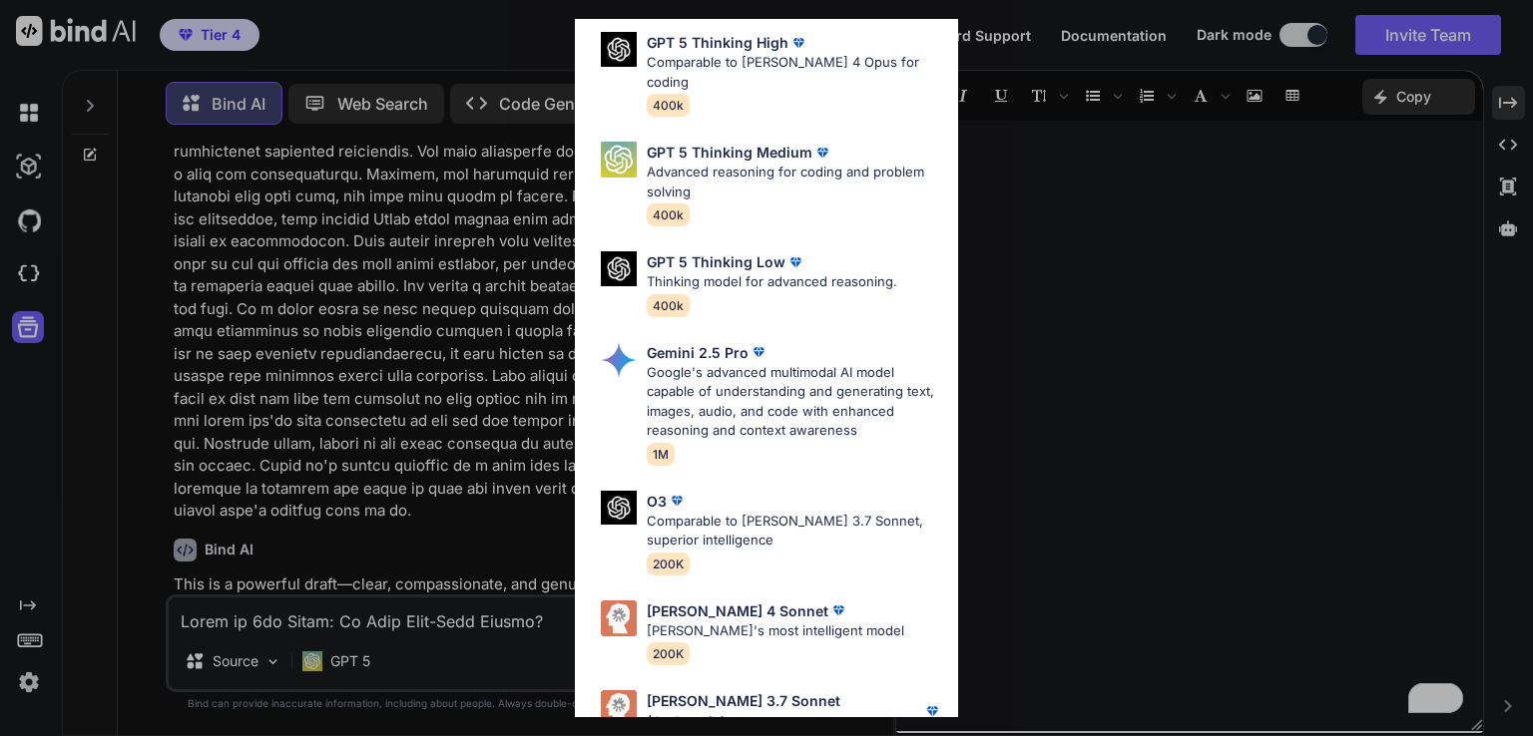
click at [273, 472] on div "Ultra Models GPT 5 OpenAI's best AI model, matches [PERSON_NAME] 4 Sonnet in In…" at bounding box center [766, 368] width 1533 height 736
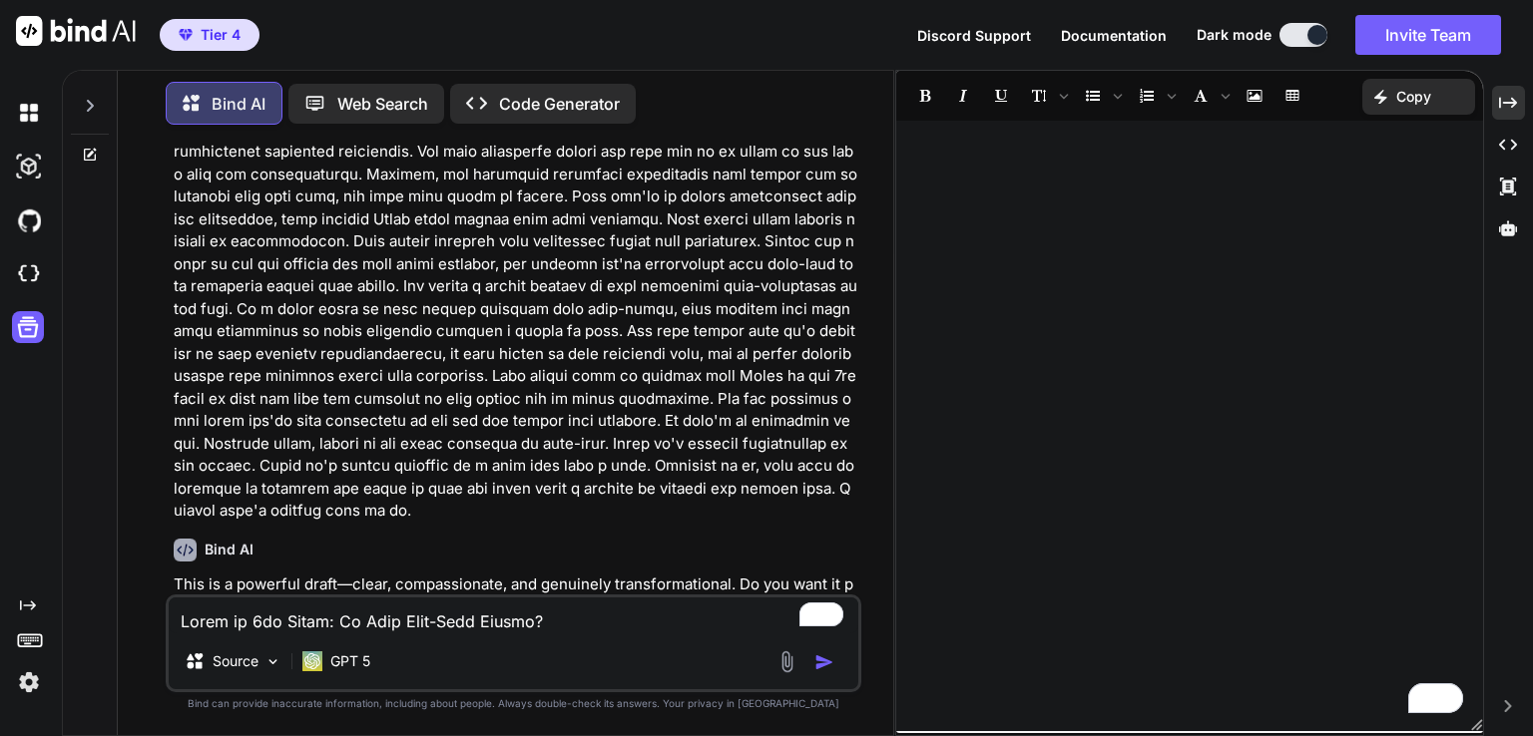
click at [434, 574] on p "This is a powerful draft—clear, compassionate, and genuinely transformational. …" at bounding box center [516, 608] width 684 height 68
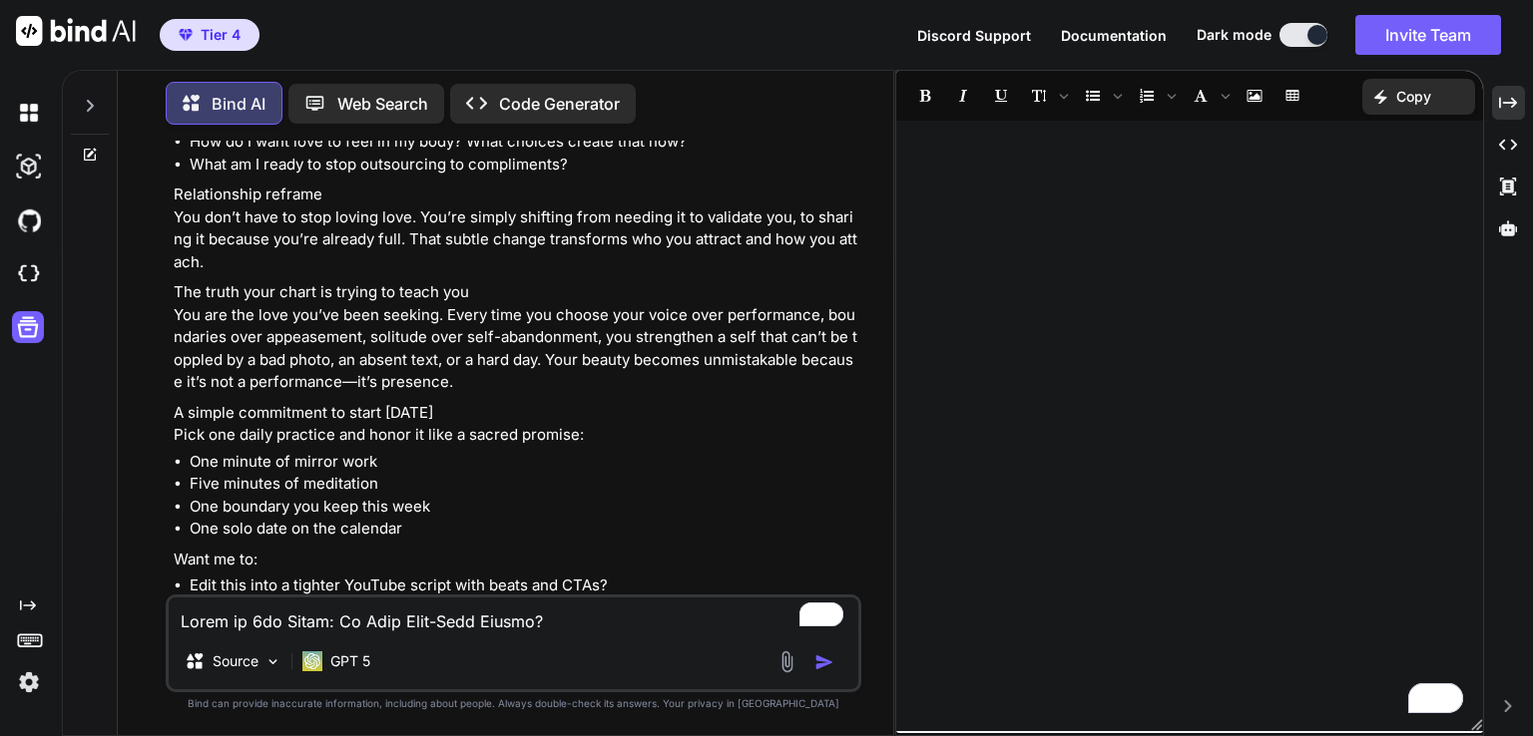
scroll to position [6933, 0]
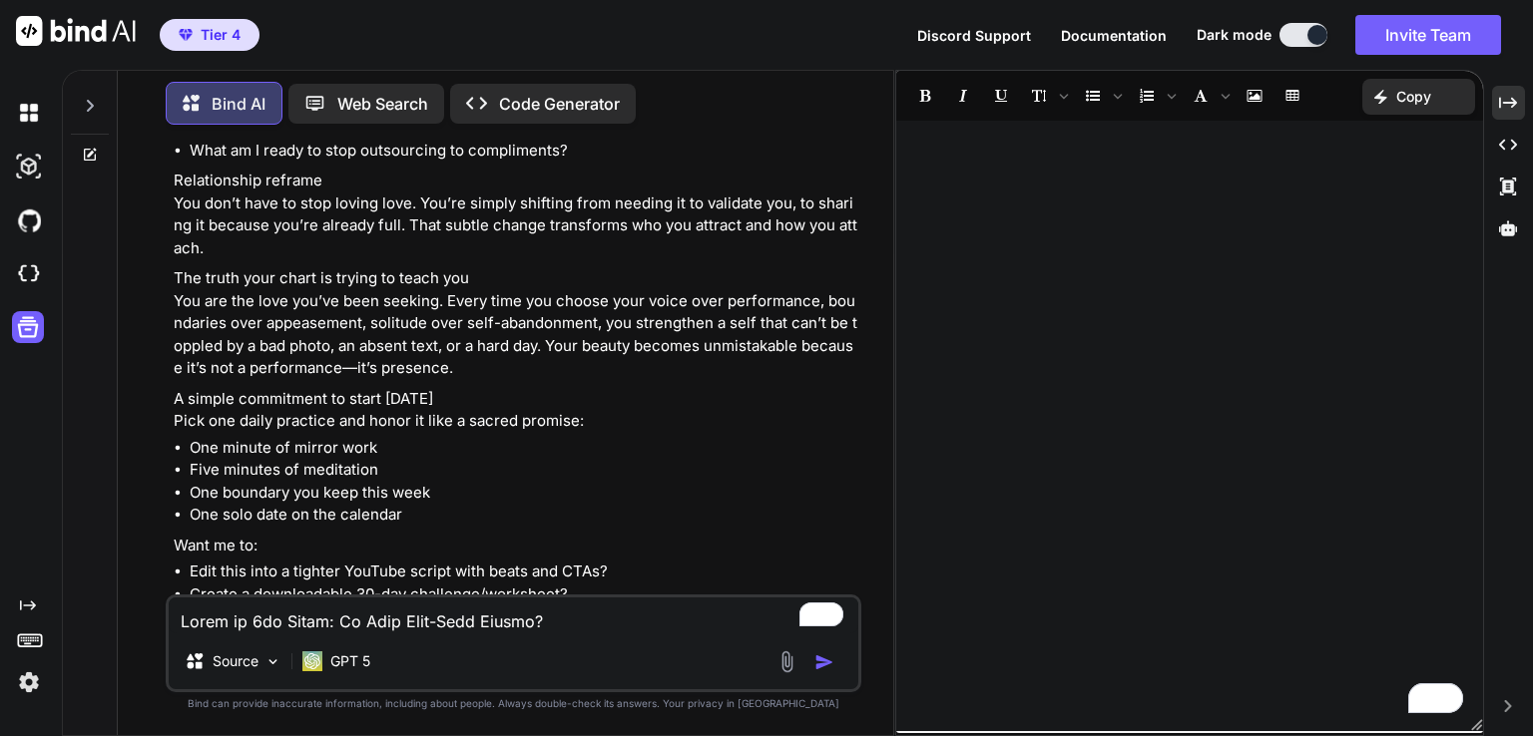
click at [330, 267] on p "The truth your chart is trying to teach you You are the love you’ve been seekin…" at bounding box center [516, 323] width 684 height 113
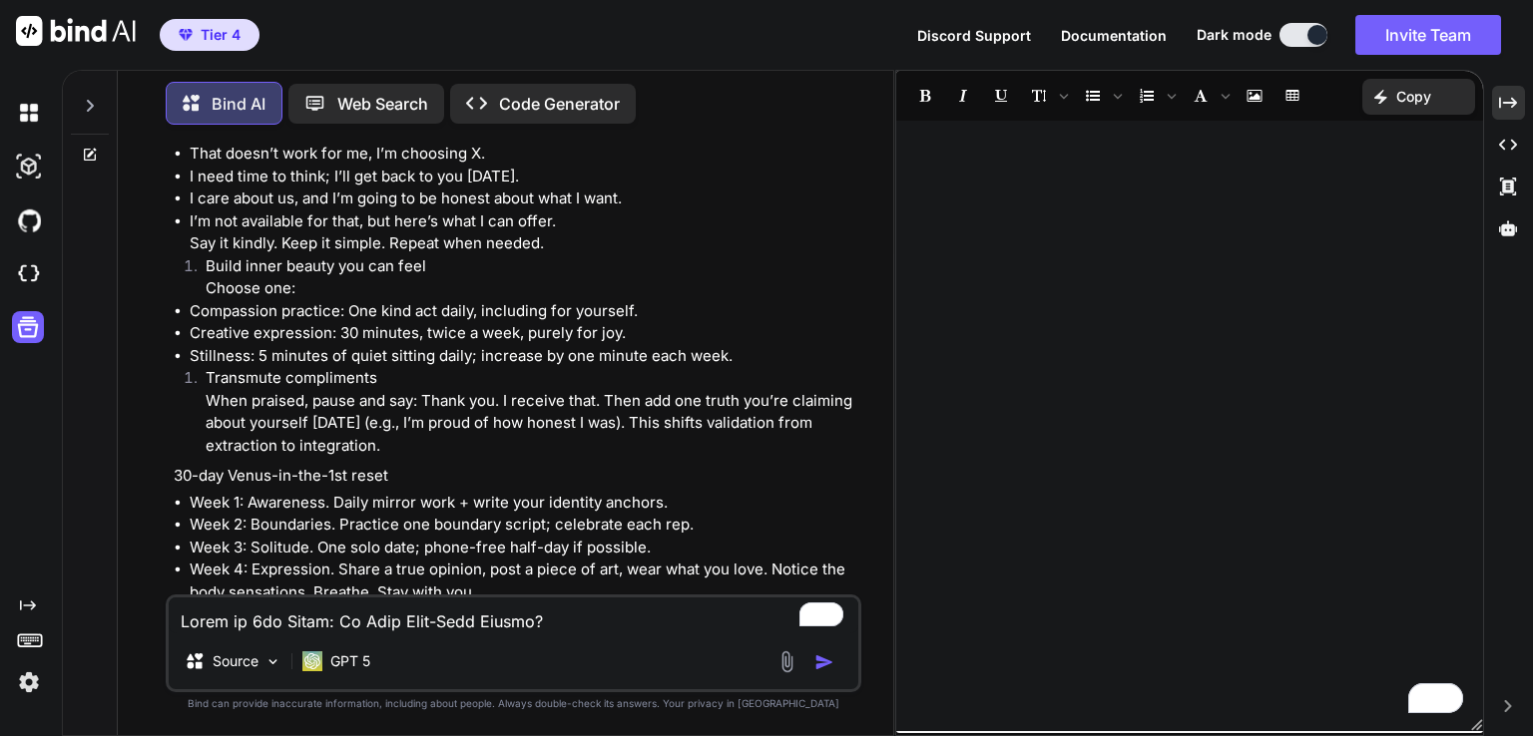
scroll to position [6375, 0]
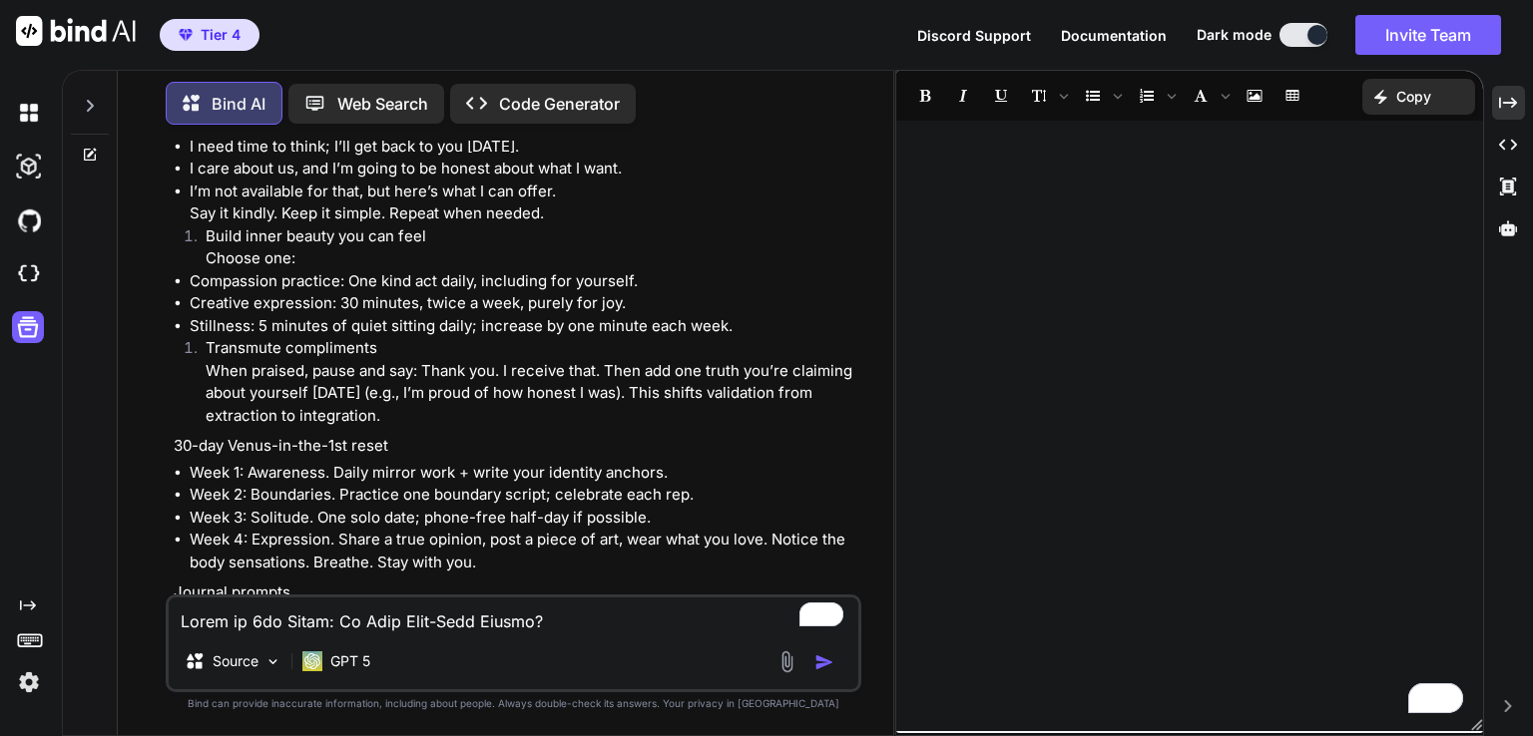
click at [319, 226] on li "Build inner beauty you can feel Choose one:" at bounding box center [524, 248] width 668 height 45
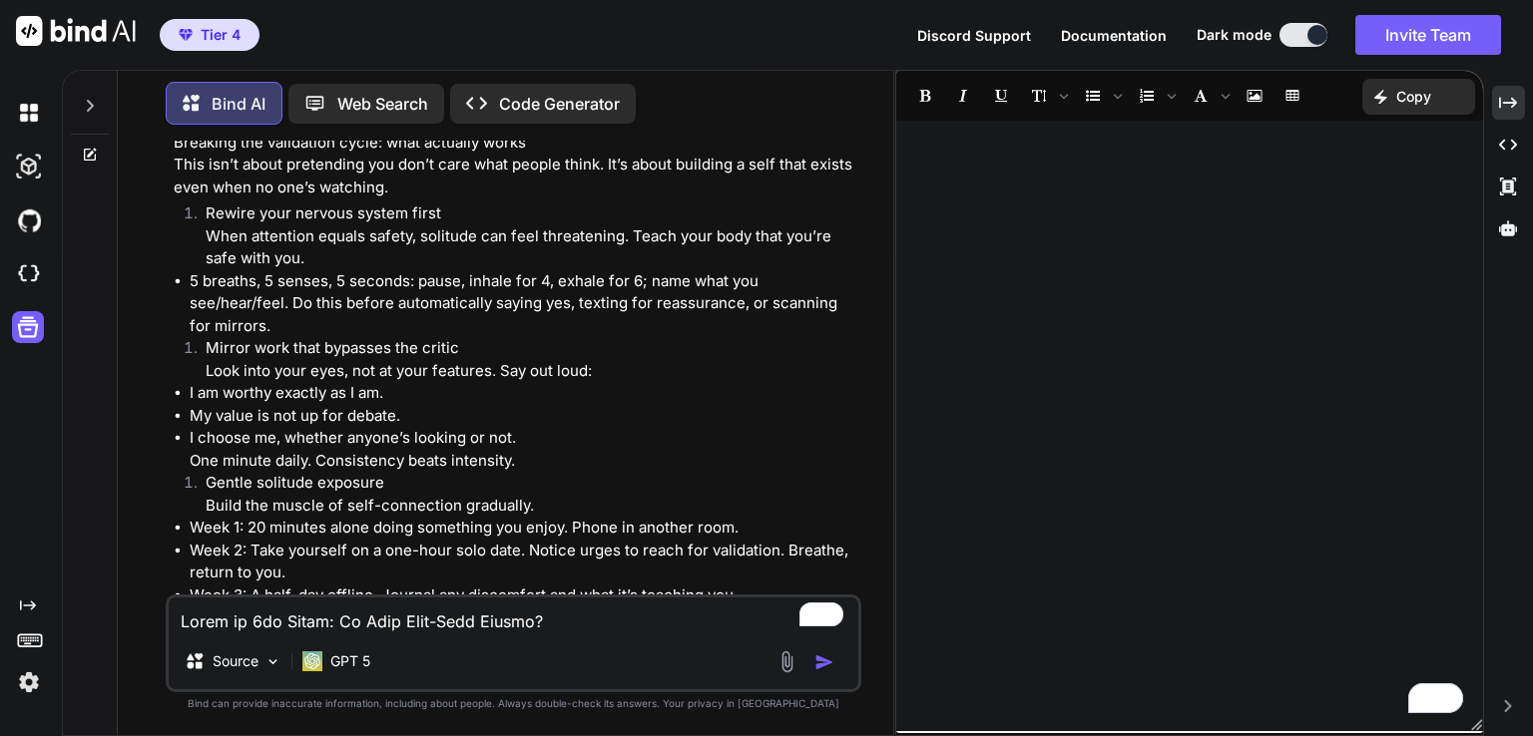
scroll to position [5616, 0]
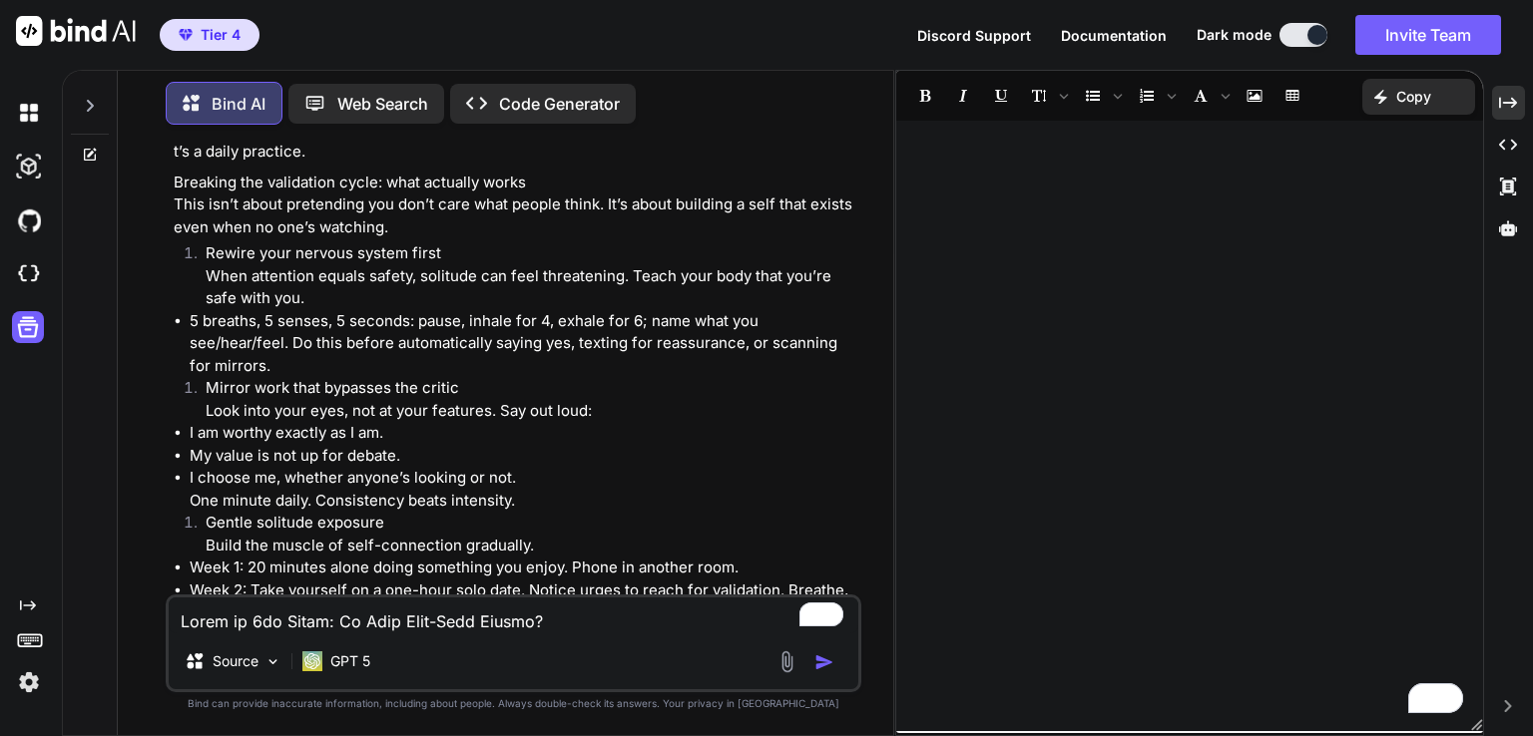
click at [595, 580] on li "Week 2: Take yourself on a one-hour solo date. Notice urges to reach for valida…" at bounding box center [524, 602] width 668 height 45
click at [700, 670] on p "Identity anchors (so you don’t merge) Write down 3 values, 3 non-negotiables, 3…" at bounding box center [532, 715] width 652 height 90
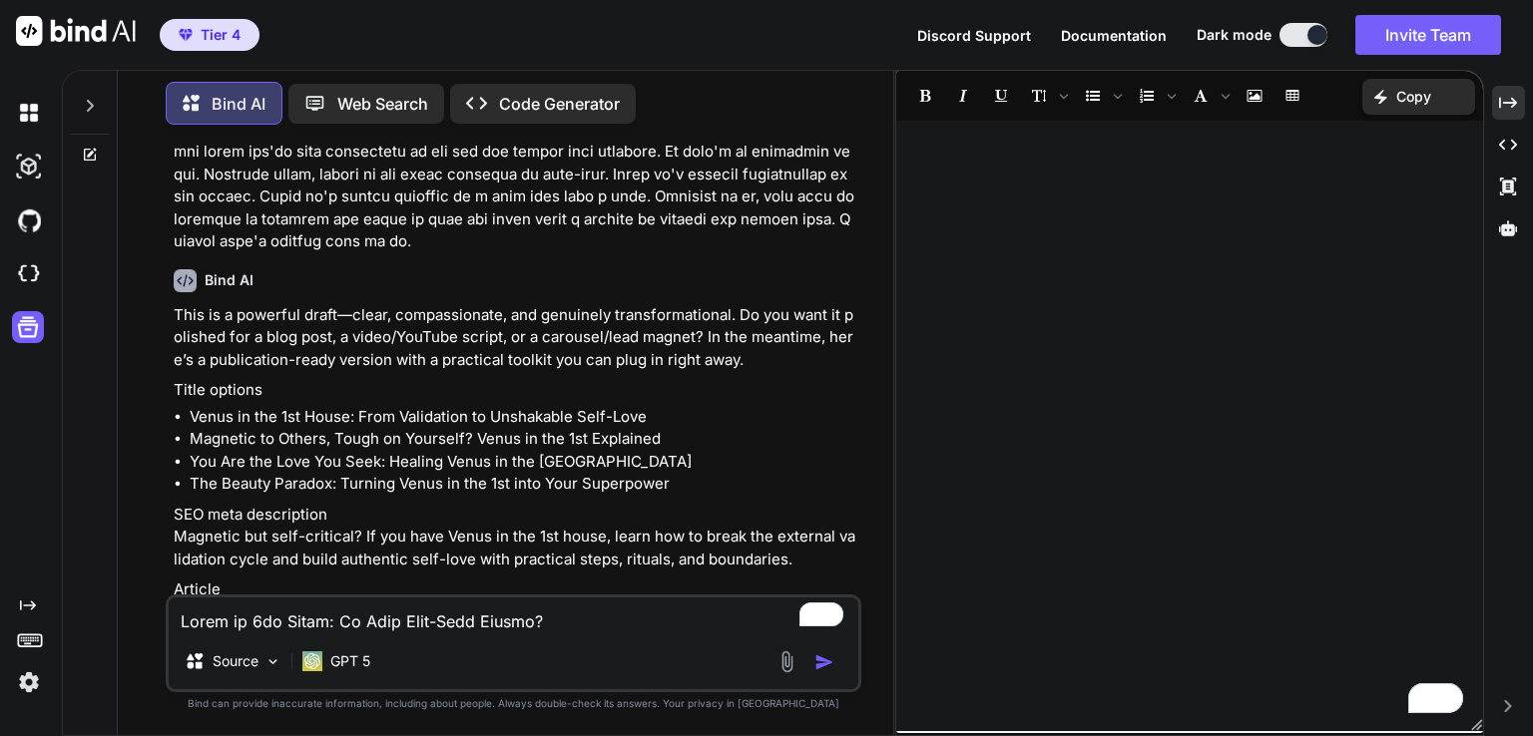
scroll to position [4499, 0]
